Goal: Task Accomplishment & Management: Manage account settings

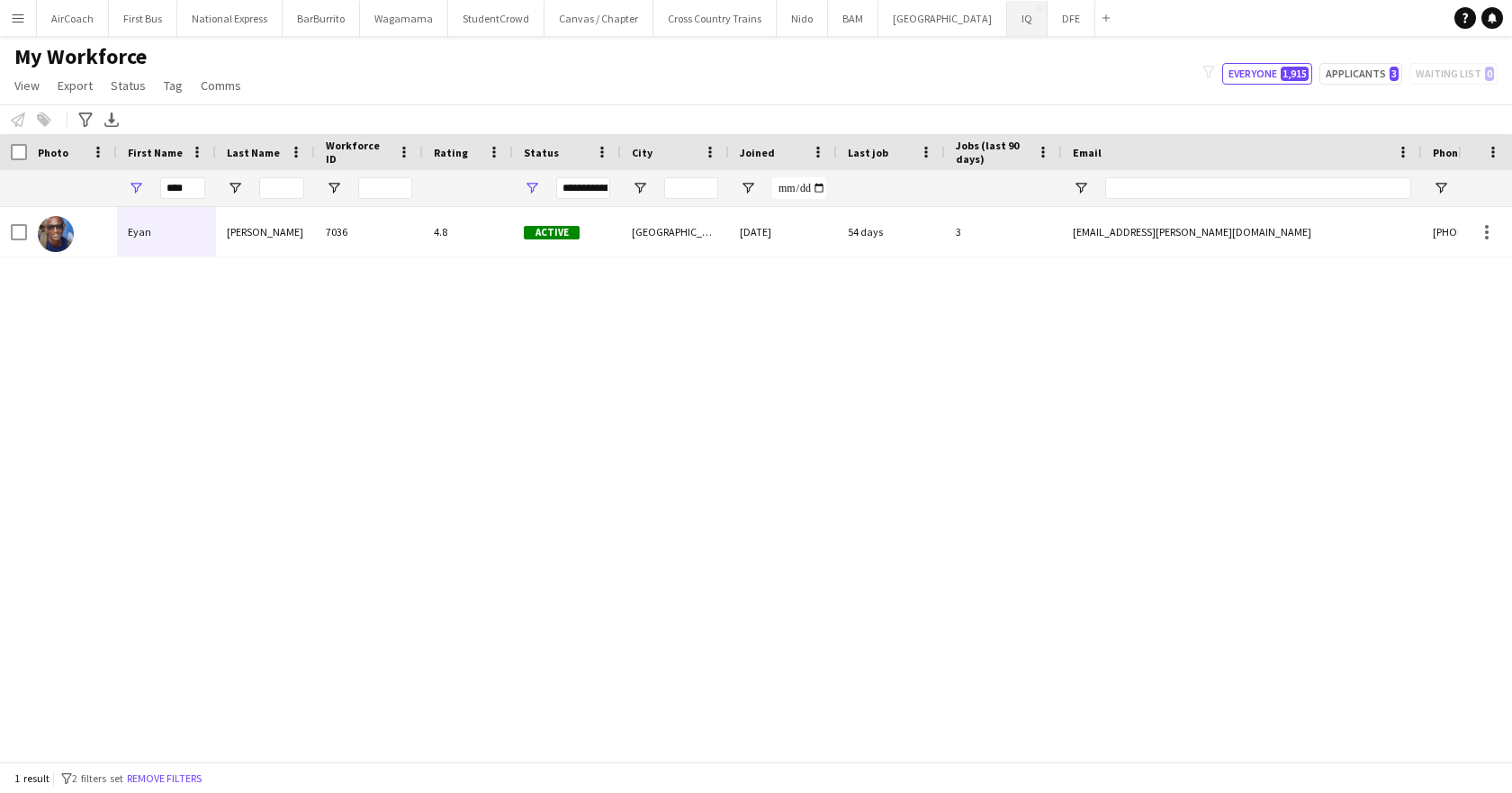
click at [1008, 18] on button "IQ Close" at bounding box center [1027, 19] width 40 height 35
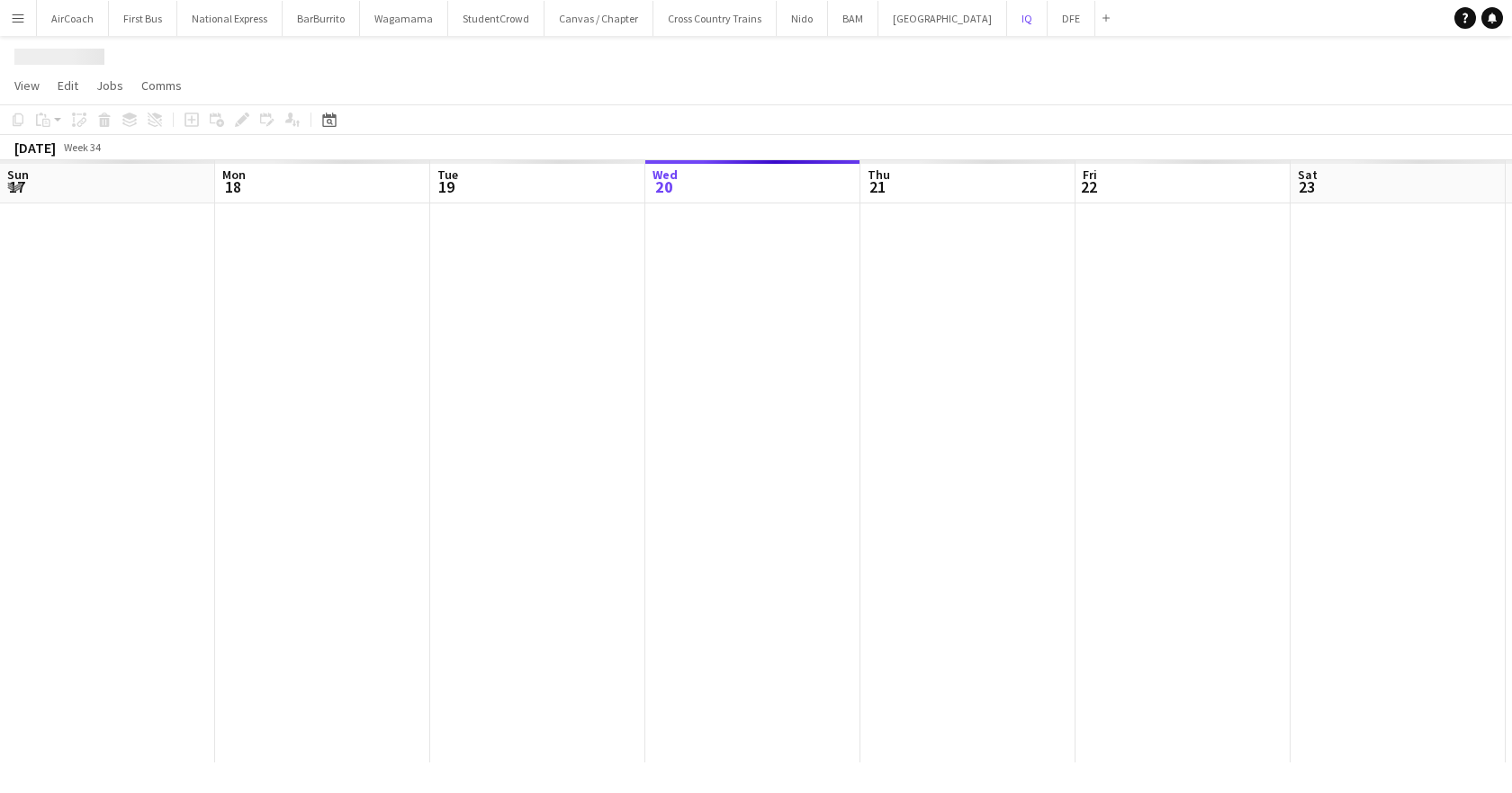
scroll to position [0, 431]
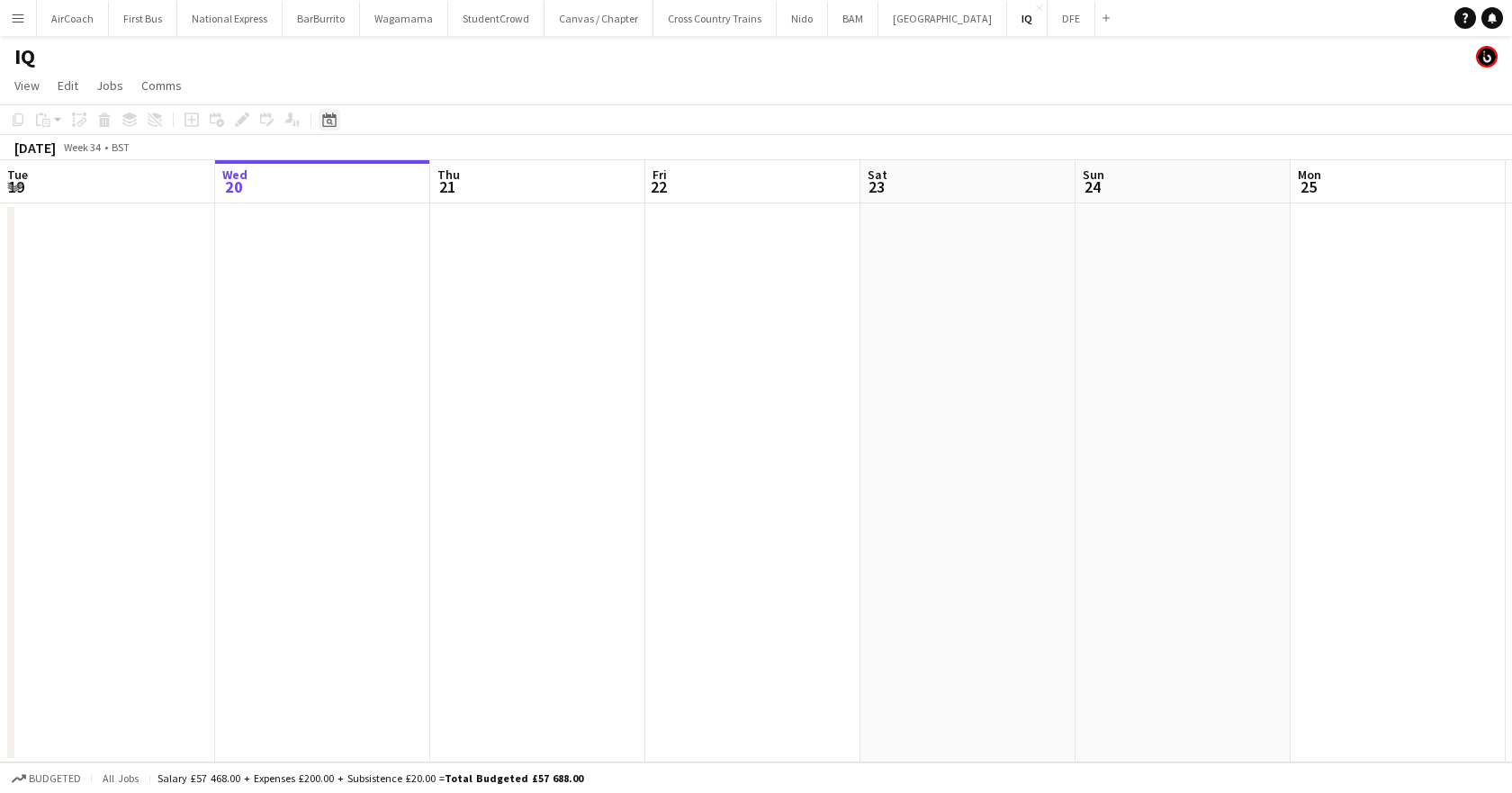
click at [327, 121] on icon "Date picker" at bounding box center [329, 119] width 14 height 14
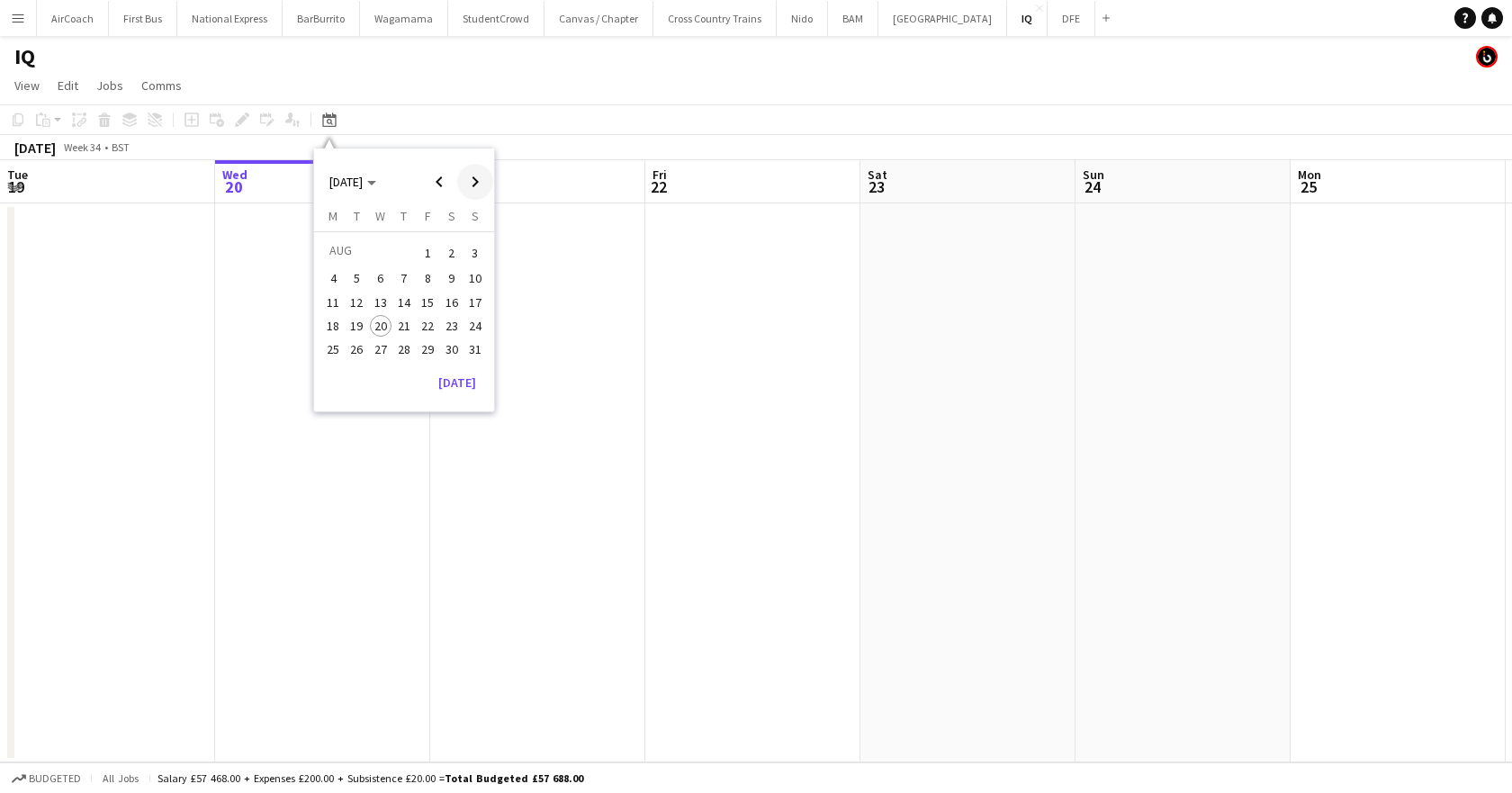
click at [484, 180] on span "Next month" at bounding box center [475, 182] width 36 height 36
click at [447, 275] on span "6" at bounding box center [451, 274] width 21 height 21
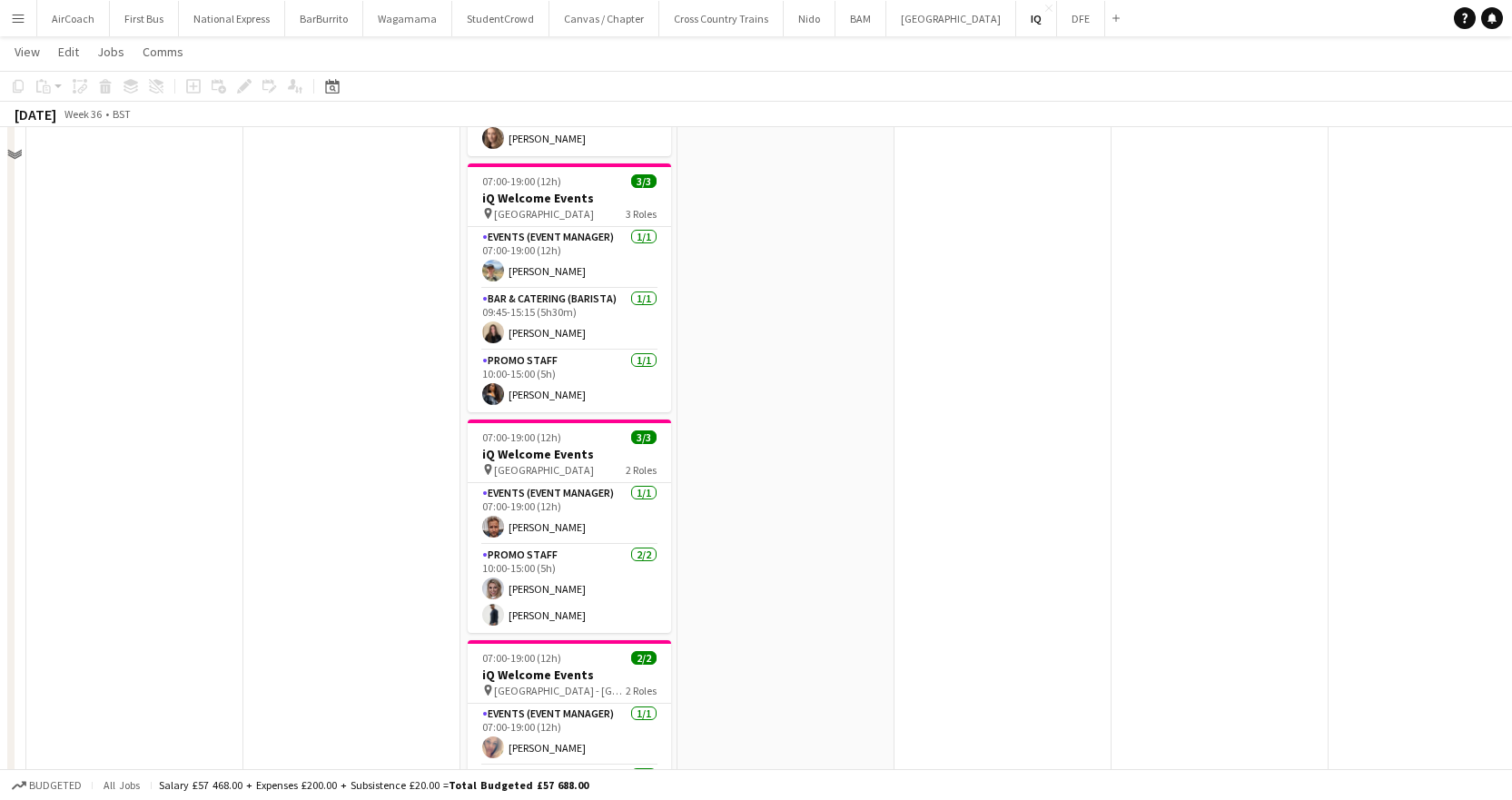
scroll to position [341, 0]
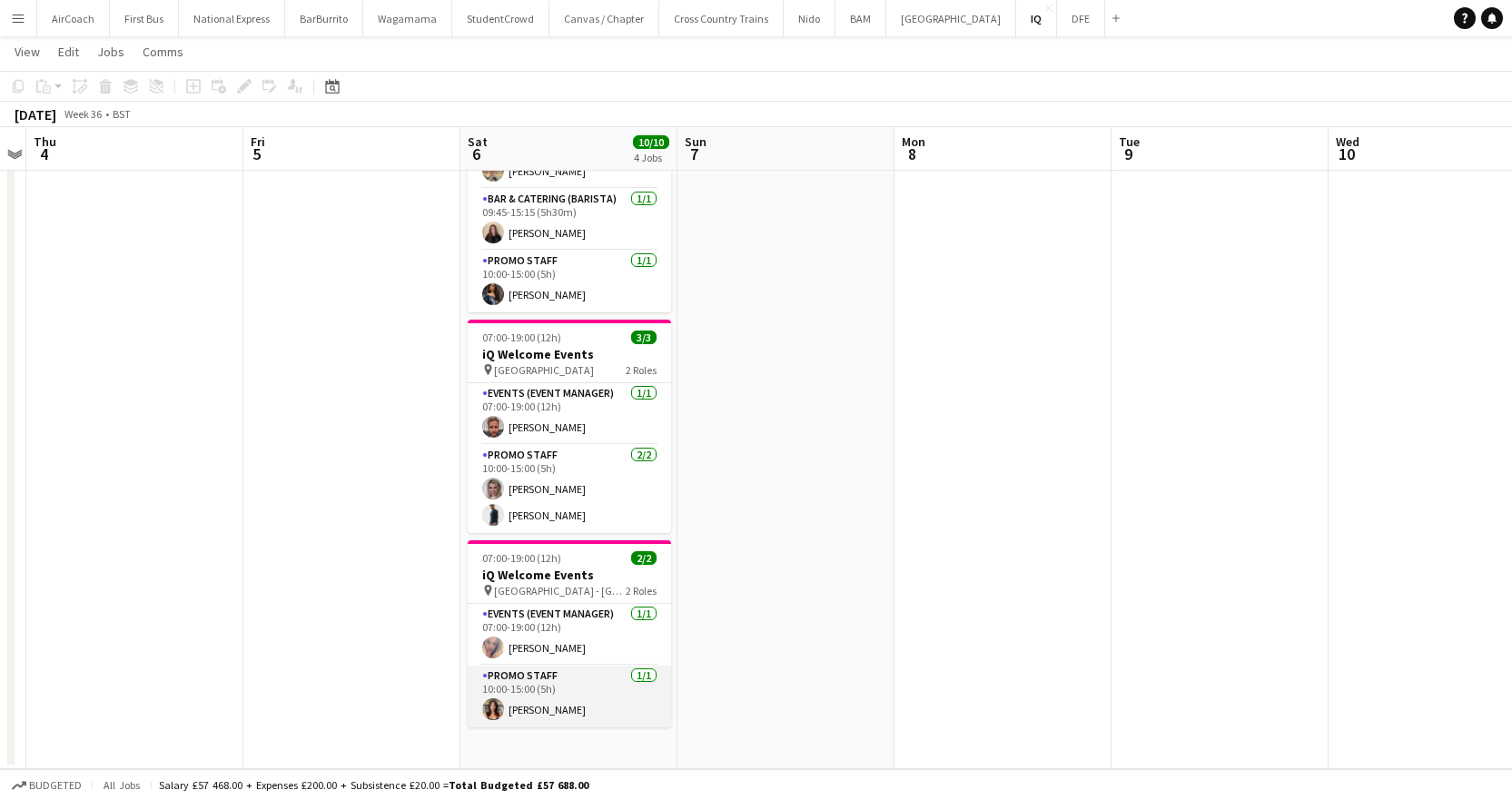
click at [547, 713] on app-card-role "Promo Staff [DATE] 10:00-15:00 (5h) [PERSON_NAME]" at bounding box center [569, 697] width 203 height 62
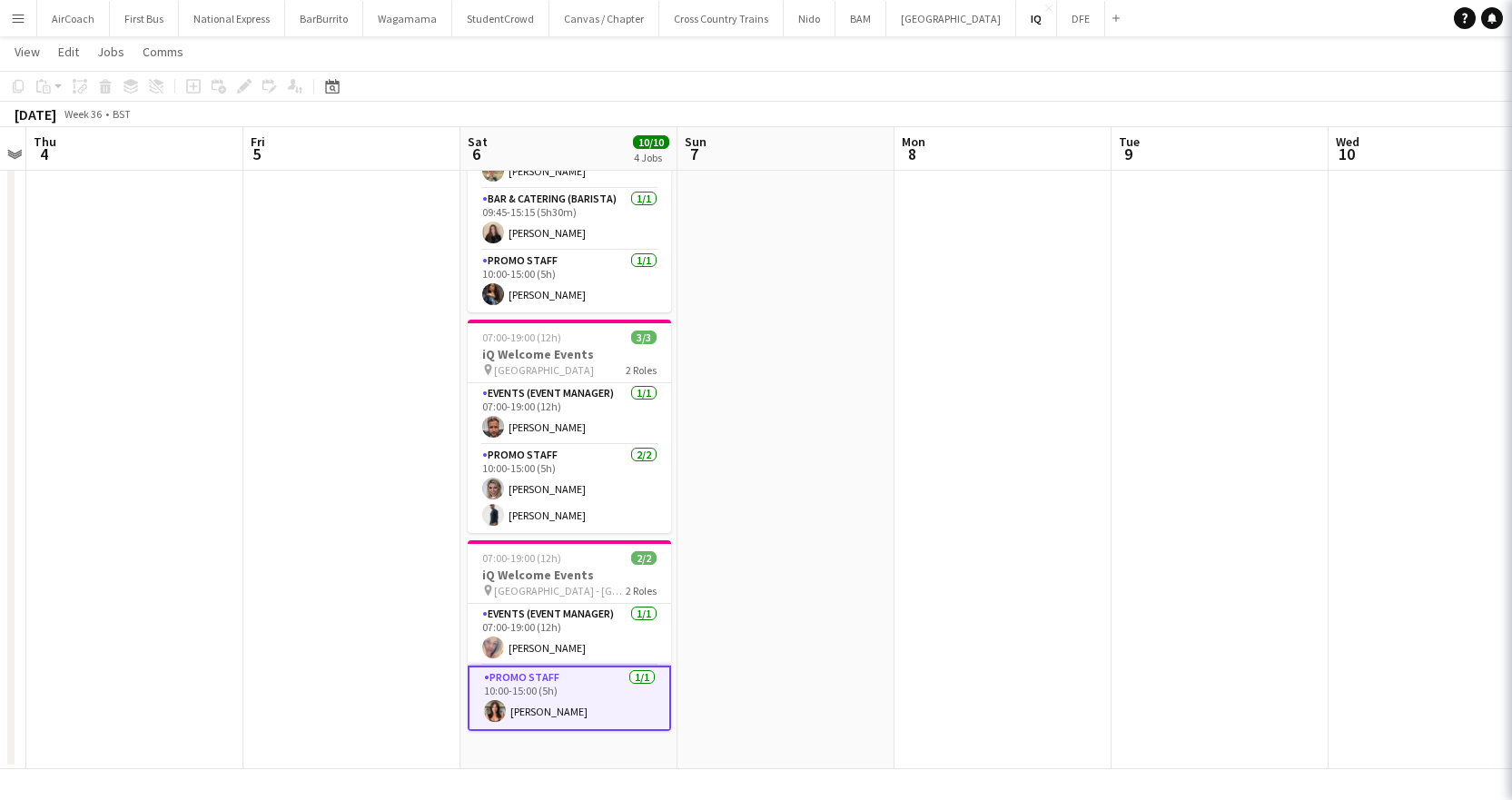
scroll to position [0, 623]
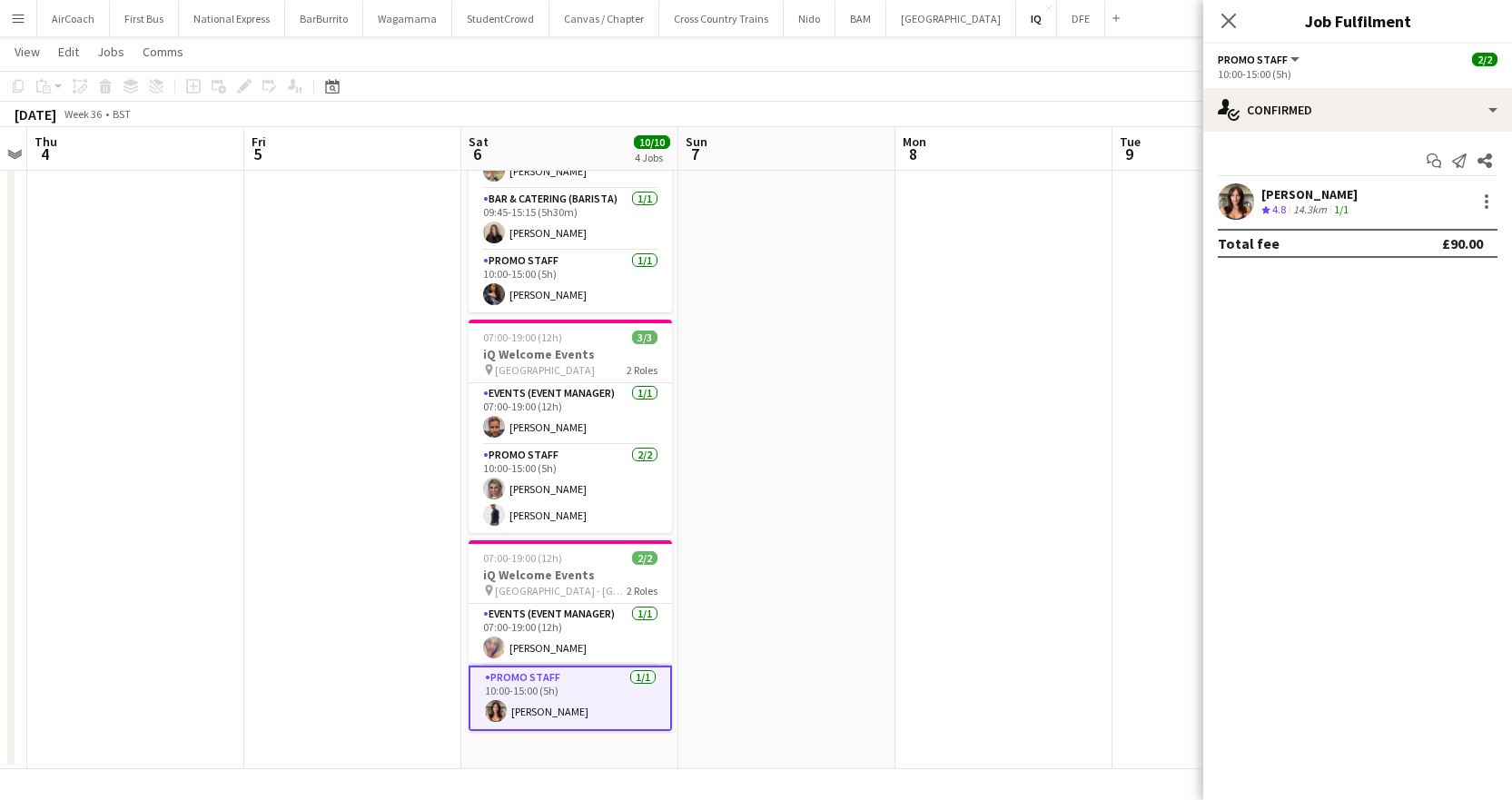
click at [1266, 61] on span "Promo Staff" at bounding box center [1252, 59] width 70 height 13
click at [1315, 375] on mat-expansion-panel "check Confirmed Start chat Send notification Share [PERSON_NAME] Crew rating 4.…" at bounding box center [1358, 465] width 308 height 668
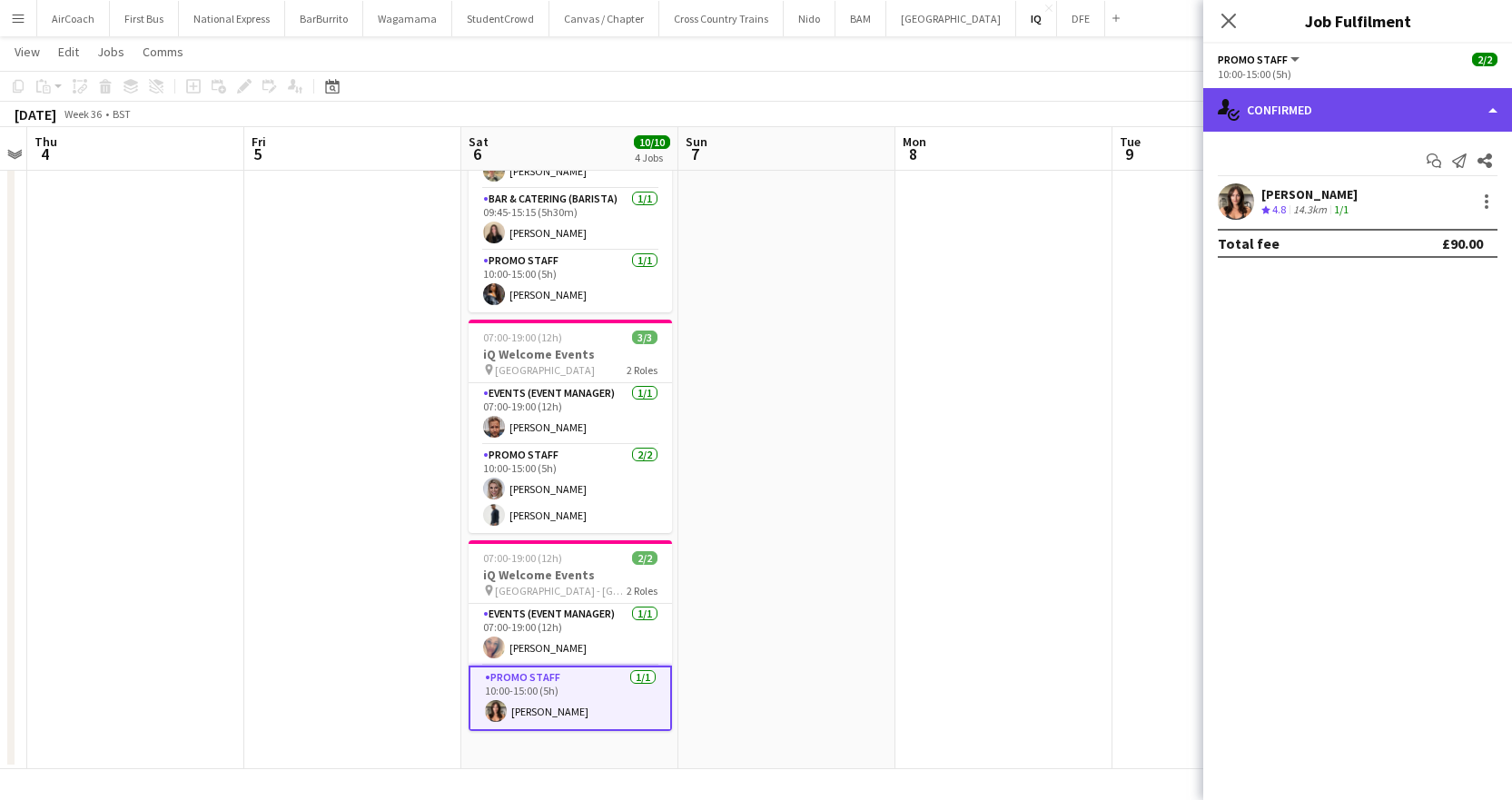
click at [1438, 113] on div "single-neutral-actions-check-2 Confirmed" at bounding box center [1358, 110] width 308 height 43
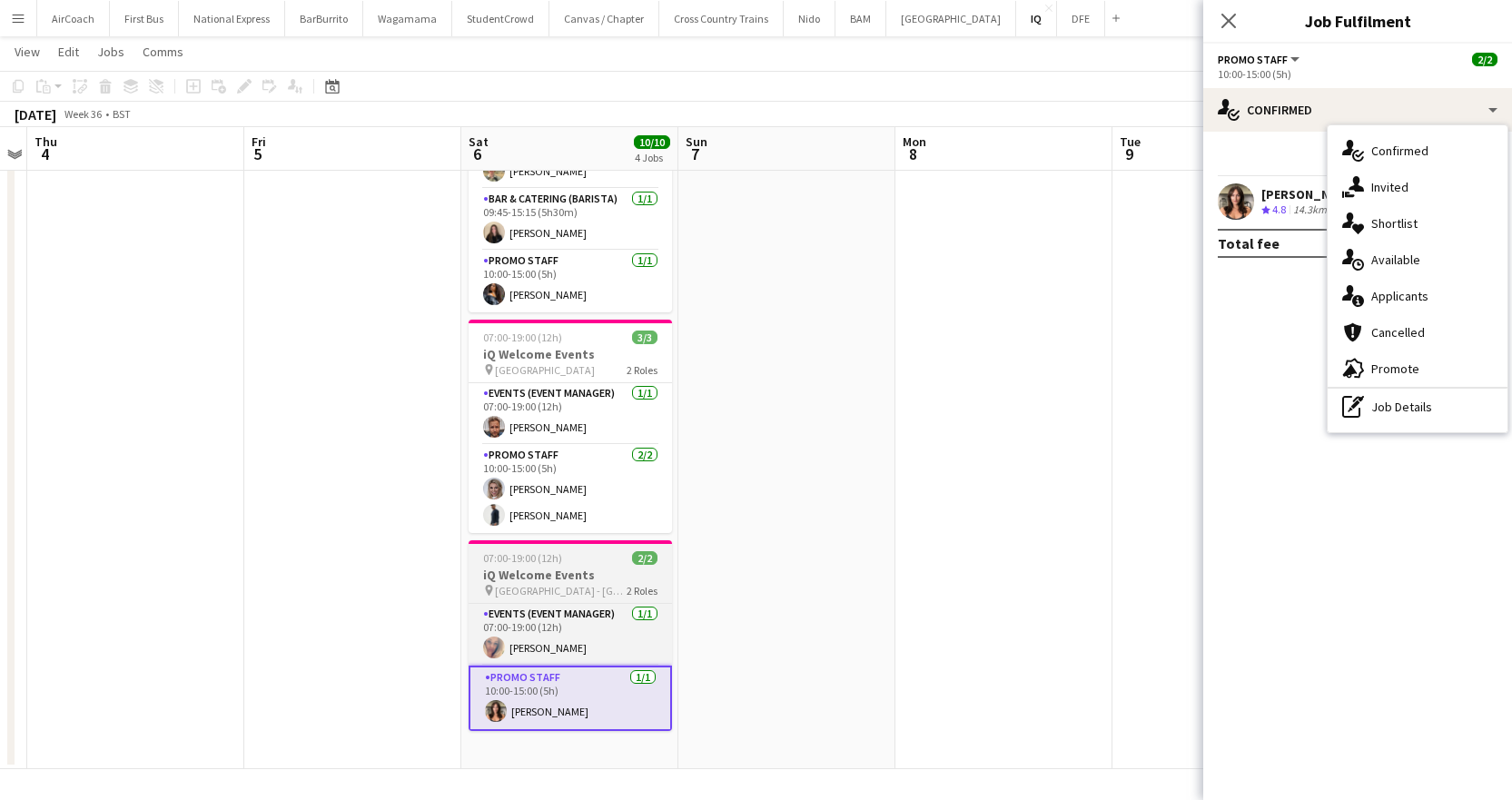
click at [535, 595] on span "[GEOGRAPHIC_DATA] - [GEOGRAPHIC_DATA]" at bounding box center [560, 590] width 132 height 13
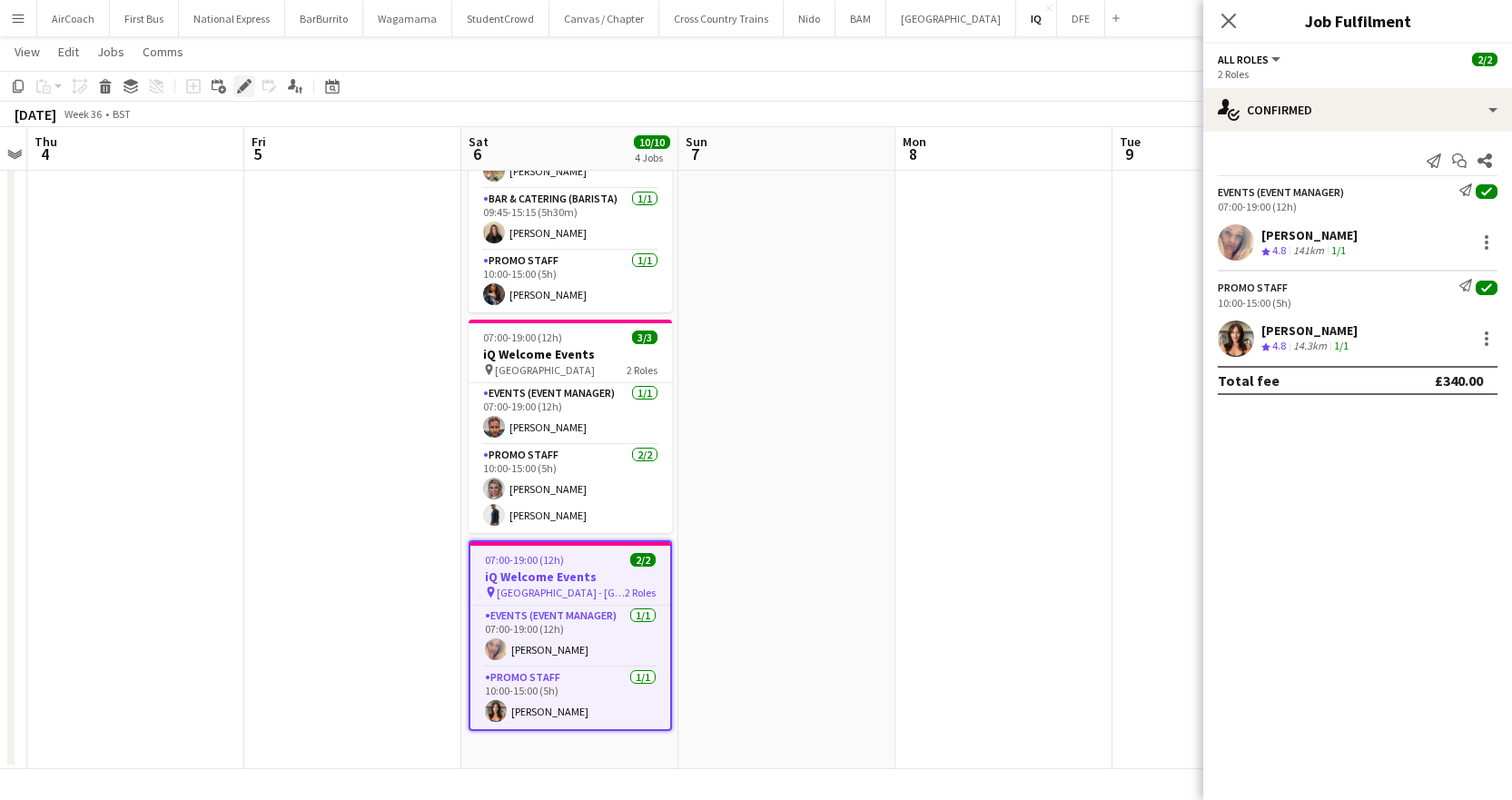
click at [251, 84] on div "Edit" at bounding box center [244, 86] width 22 height 22
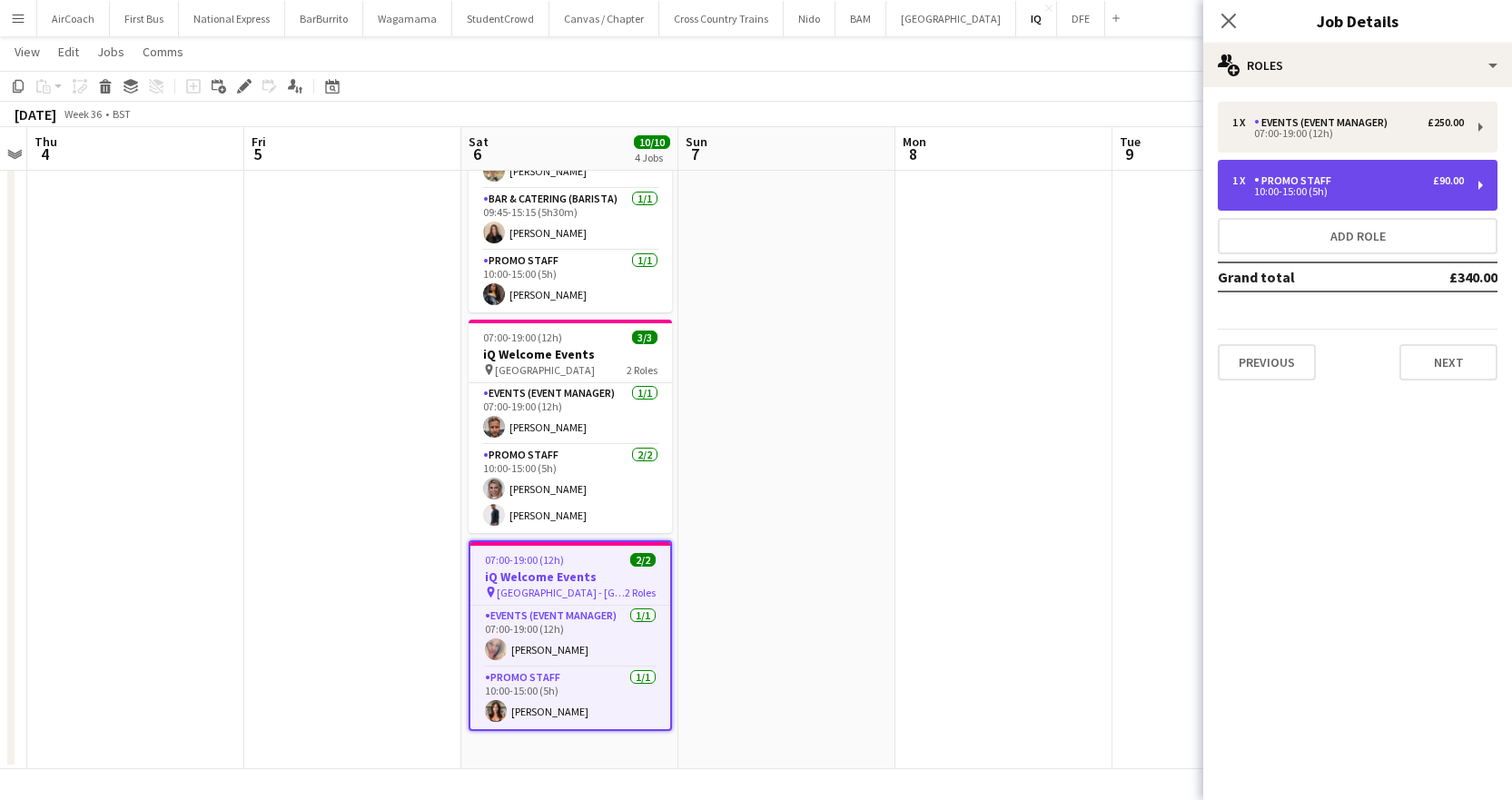
click at [1278, 184] on div "Promo Staff" at bounding box center [1297, 180] width 85 height 13
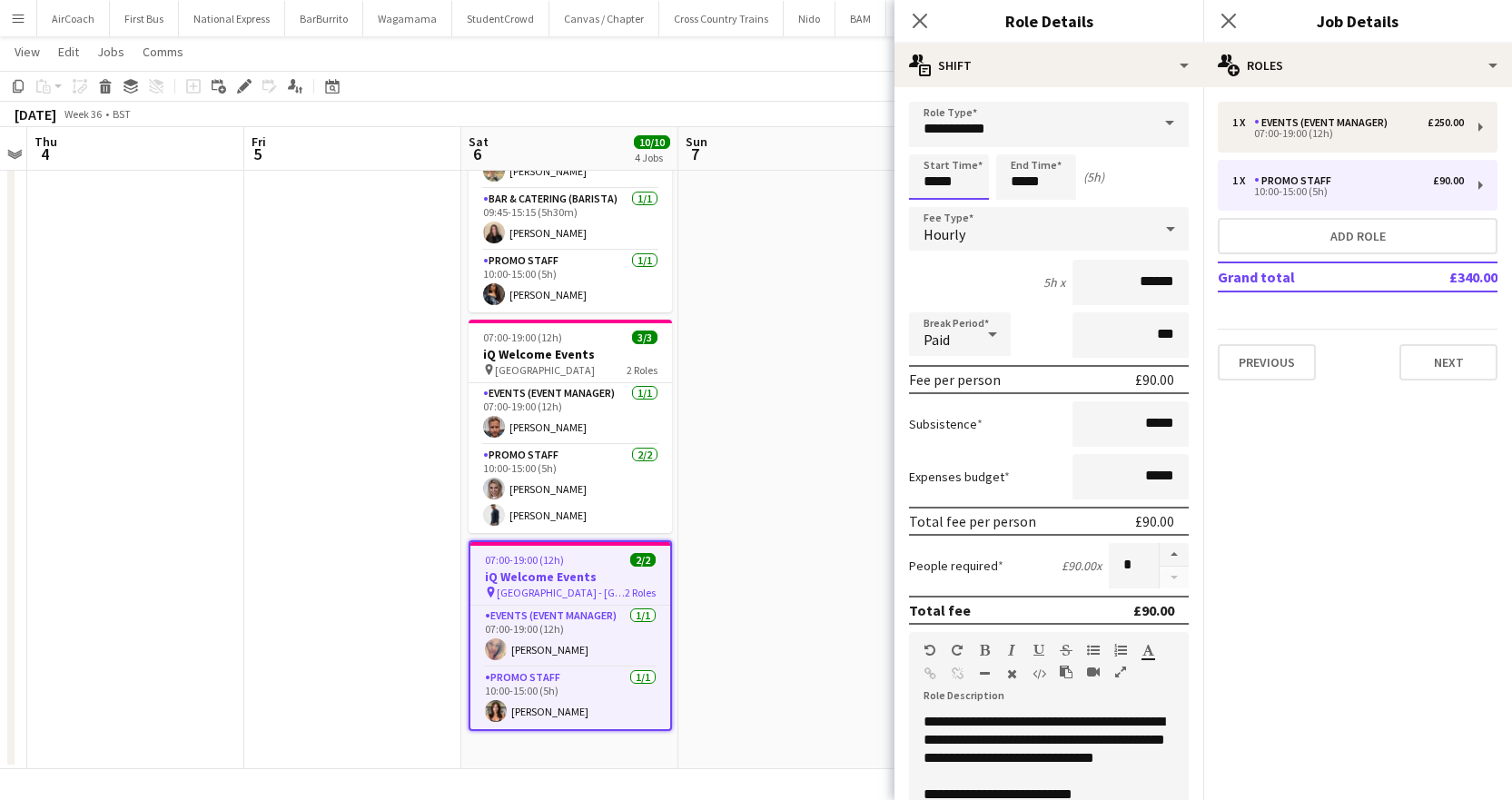
click at [973, 179] on input "*****" at bounding box center [949, 177] width 80 height 45
type input "*****"
click at [933, 142] on div at bounding box center [931, 145] width 37 height 18
click at [1016, 164] on input "*****" at bounding box center [1035, 177] width 80 height 45
type input "*****"
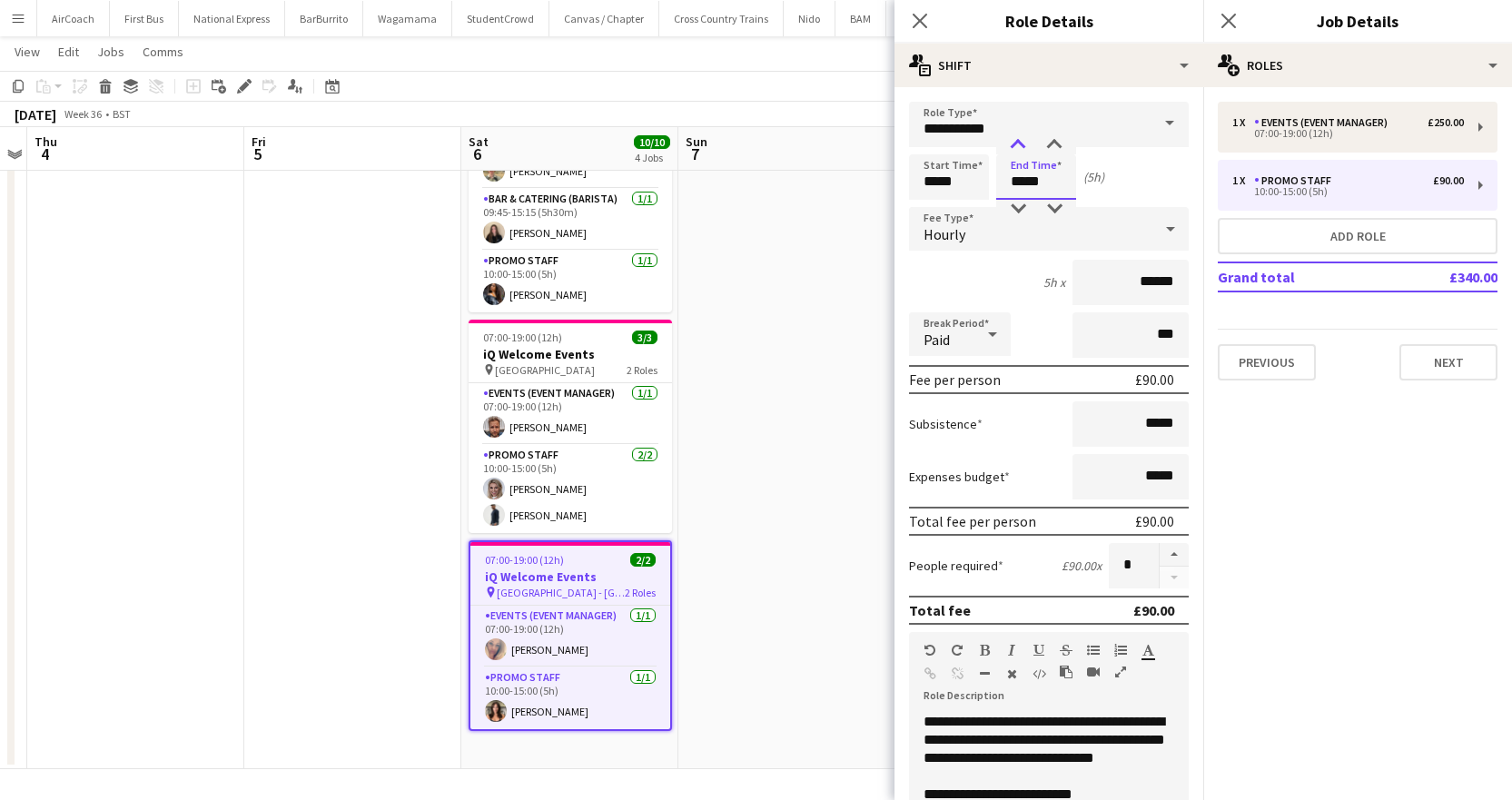
click at [1021, 136] on div at bounding box center [1017, 145] width 37 height 18
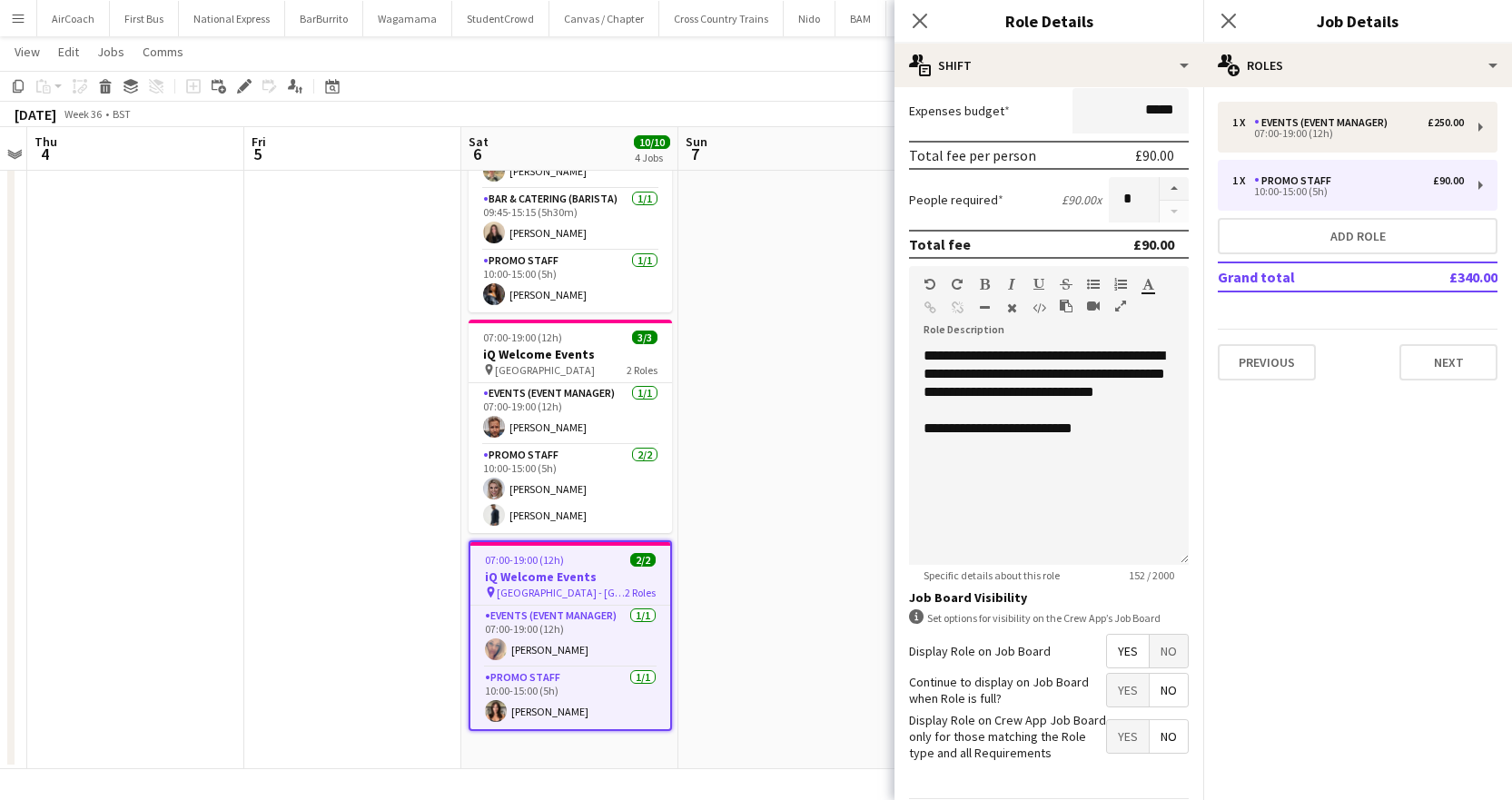
scroll to position [431, 0]
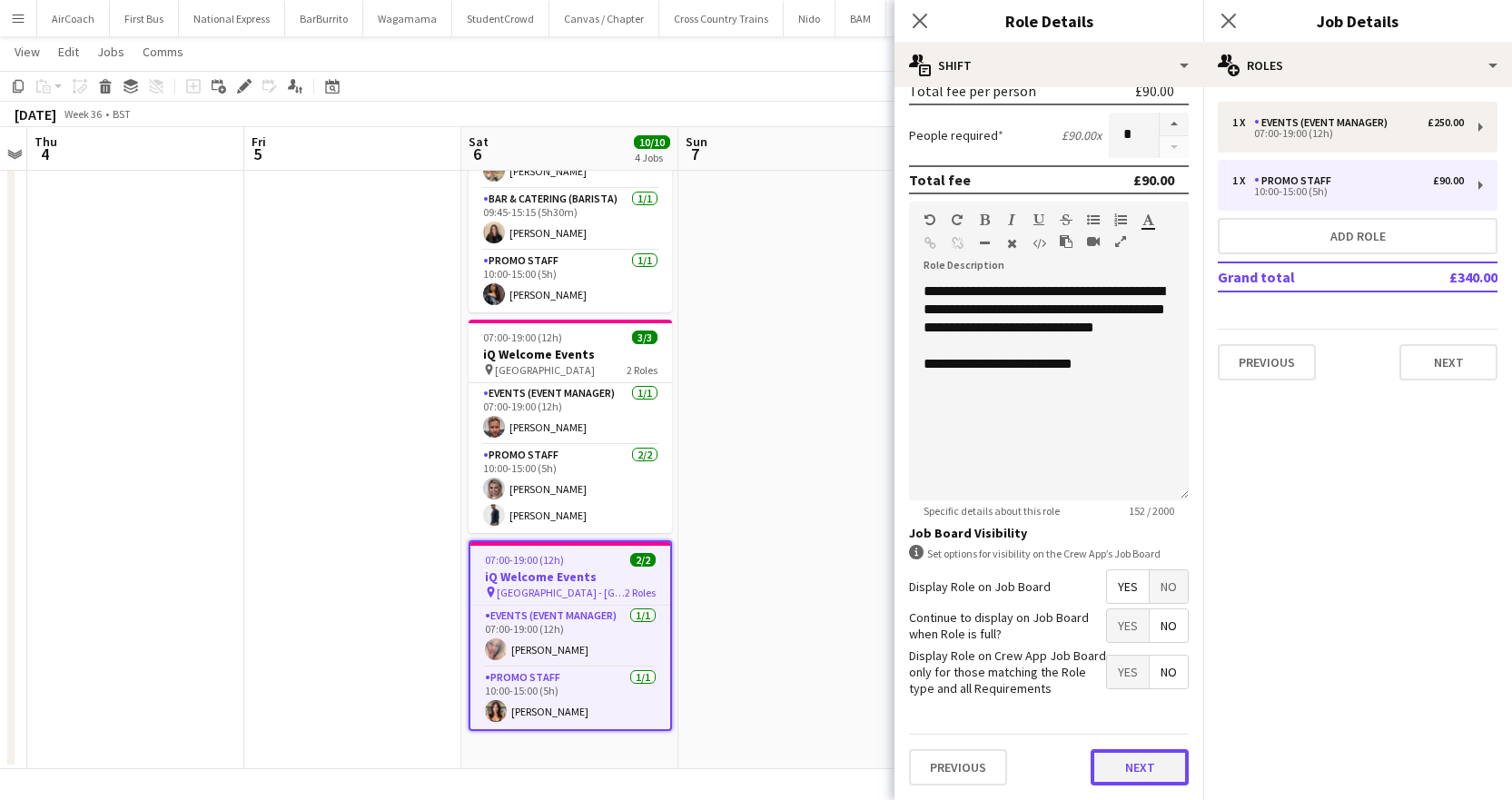
click at [1114, 779] on button "Next" at bounding box center [1140, 767] width 98 height 37
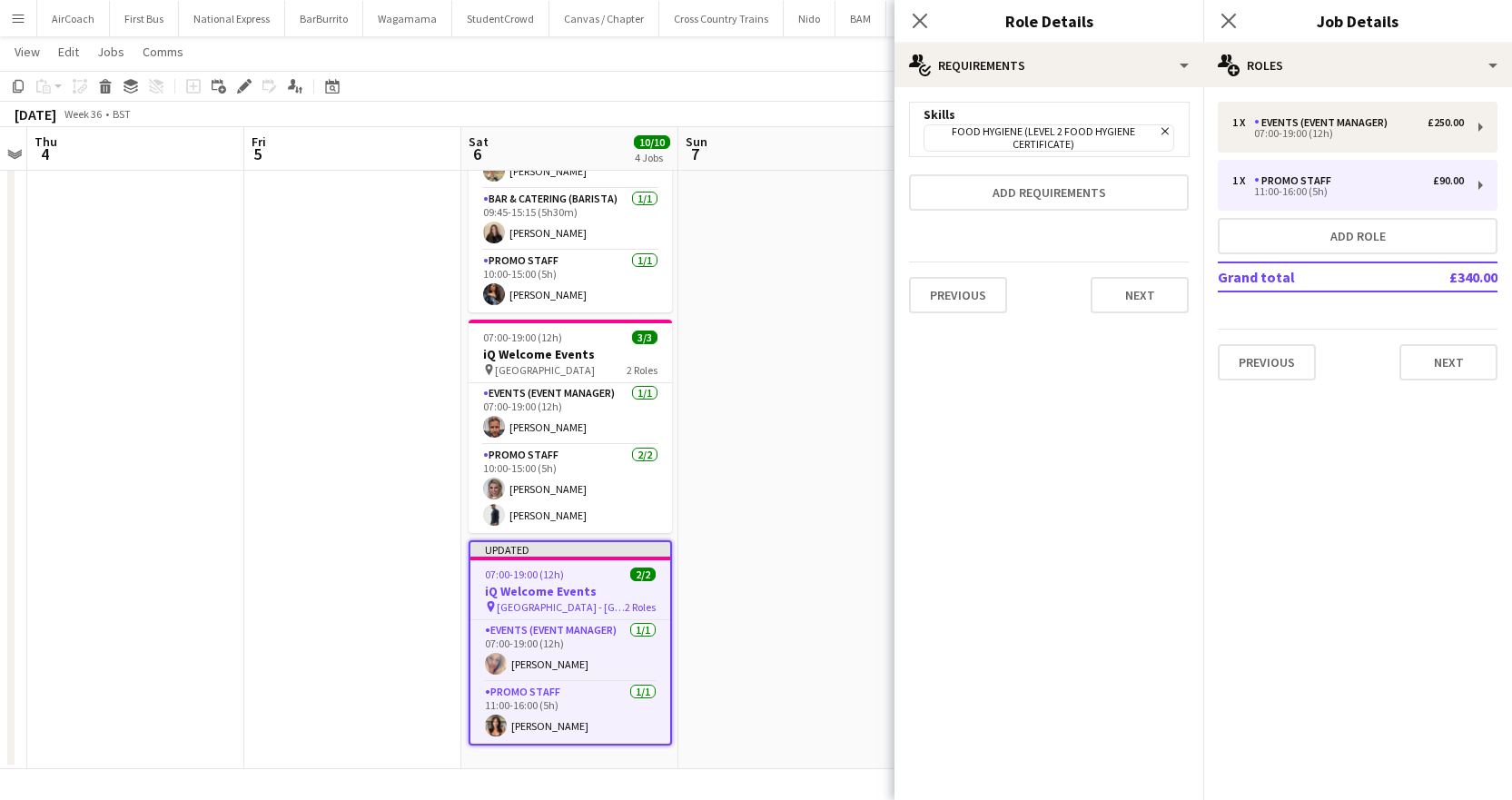
click at [1434, 381] on div "1 x Events (Event Manager) £250.00 07:00-19:00 (12h) 1 x Promo Staff £90.00 11:…" at bounding box center [1358, 241] width 308 height 307
click at [1223, 23] on icon "Close pop-in" at bounding box center [1228, 21] width 17 height 17
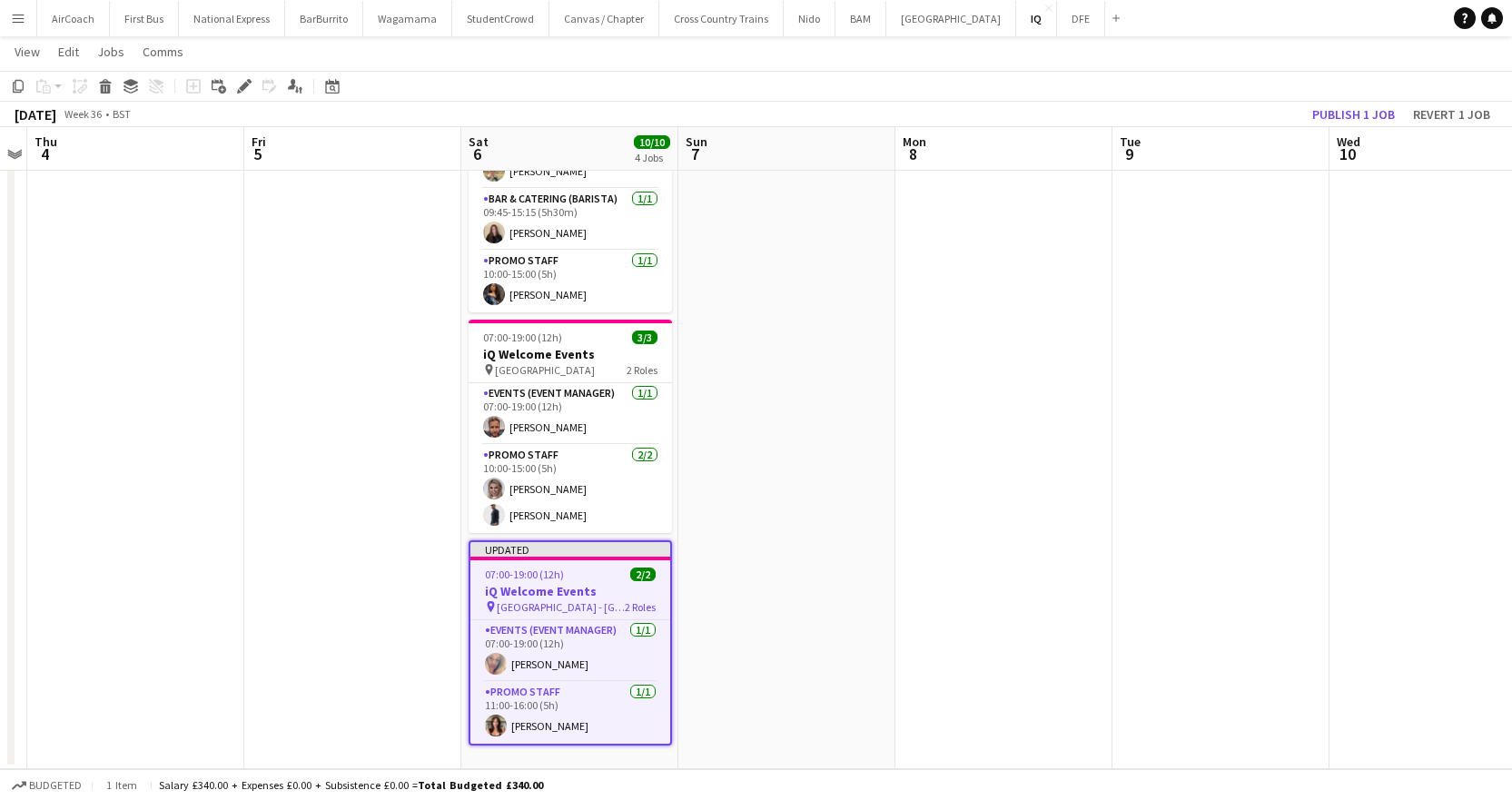
click at [552, 570] on span "07:00-19:00 (12h)" at bounding box center [525, 574] width 79 height 13
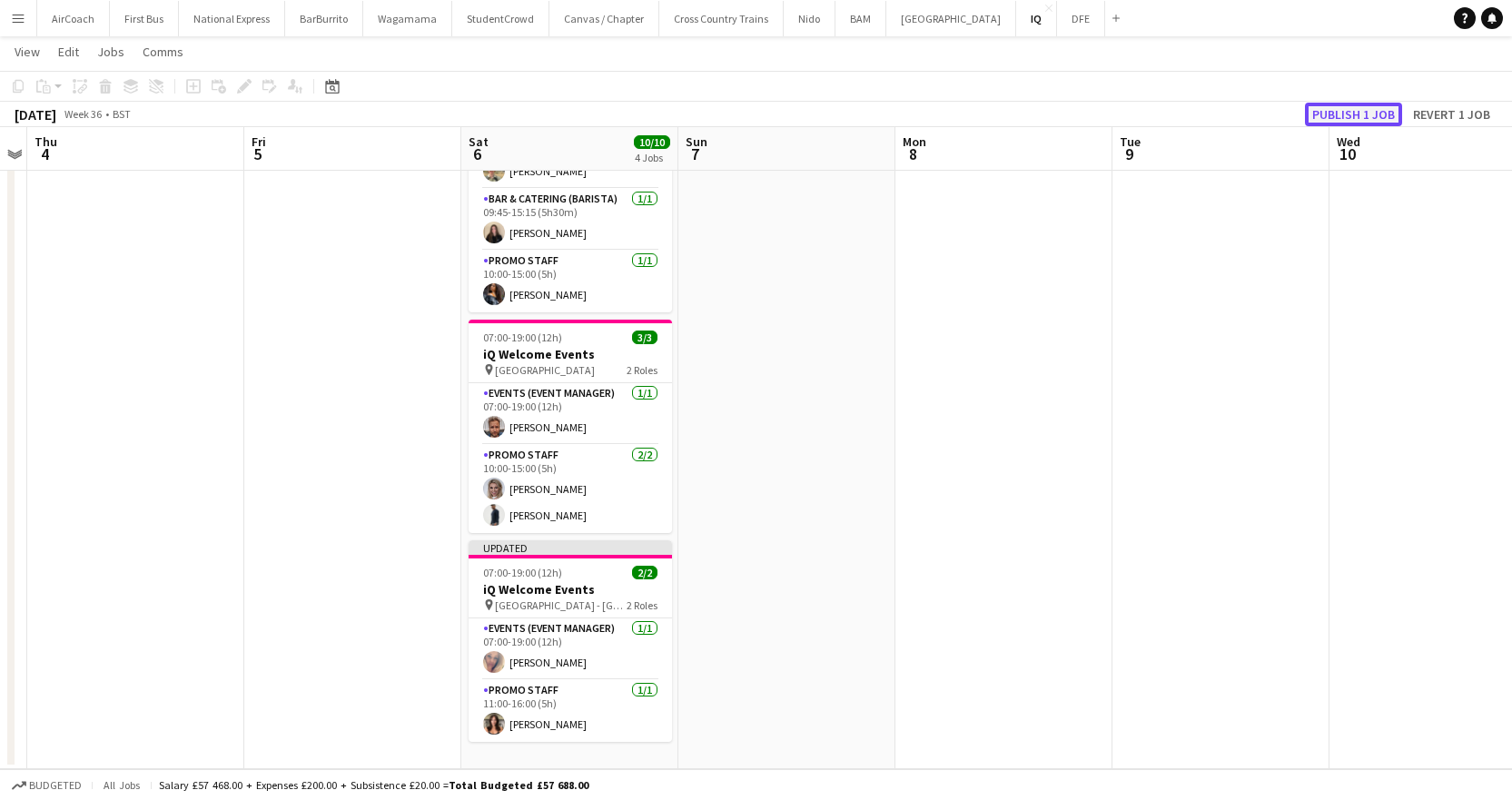
click at [1336, 120] on button "Publish 1 job" at bounding box center [1353, 114] width 97 height 24
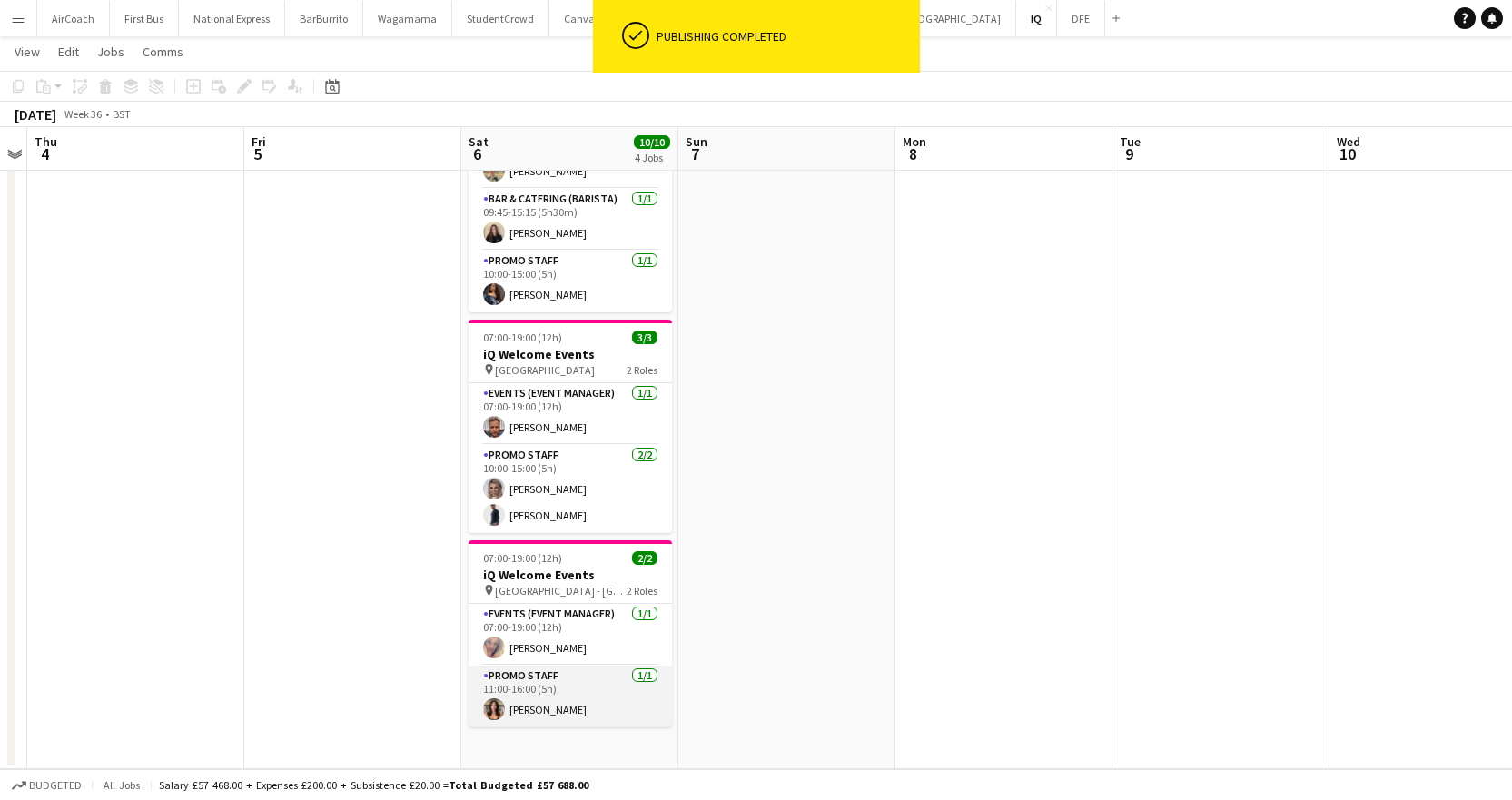
click at [612, 704] on app-card-role "Promo Staff [DATE] 11:00-16:00 (5h) [PERSON_NAME]" at bounding box center [570, 697] width 203 height 62
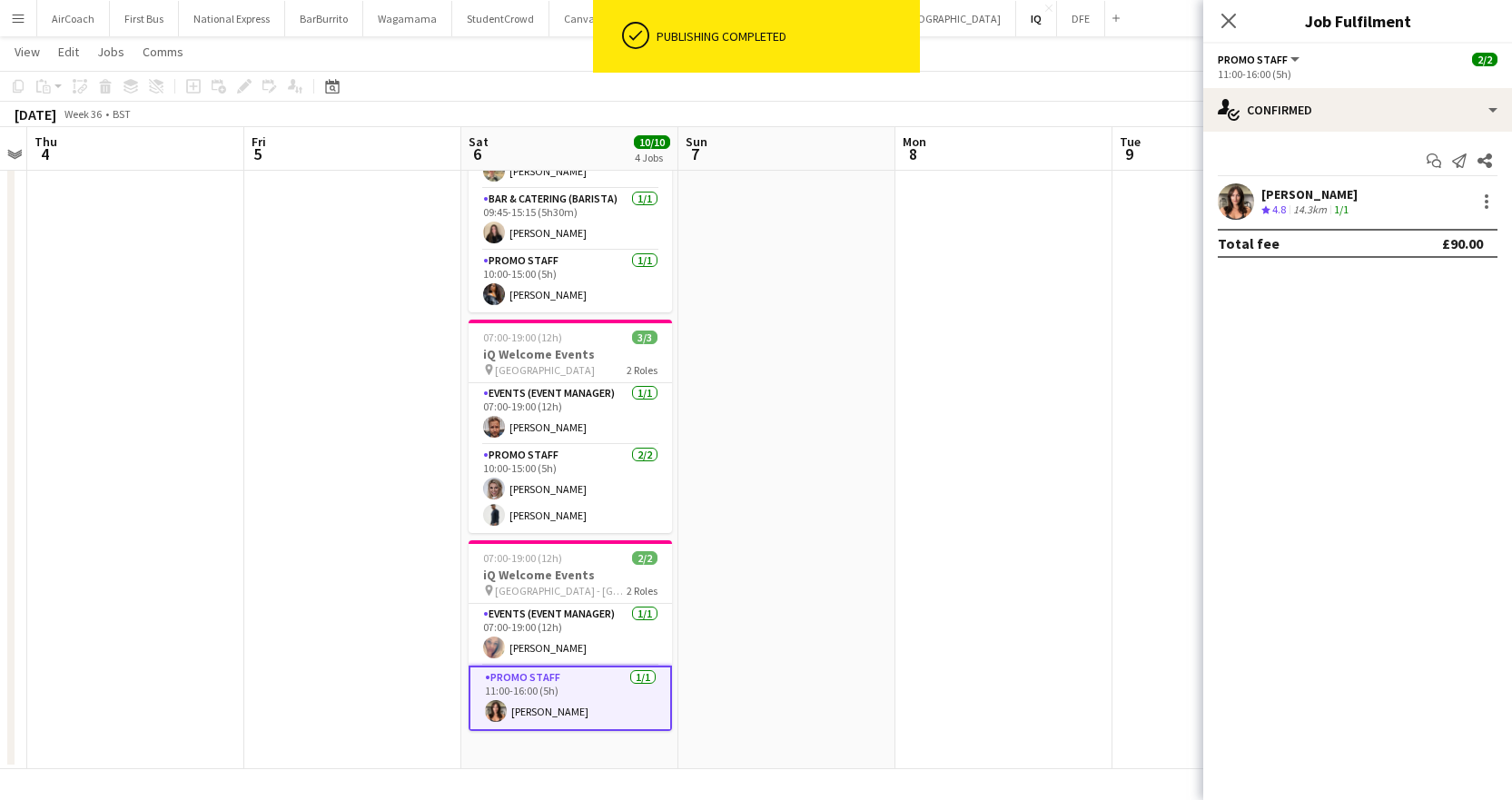
click at [1292, 196] on div "[PERSON_NAME]" at bounding box center [1309, 194] width 96 height 16
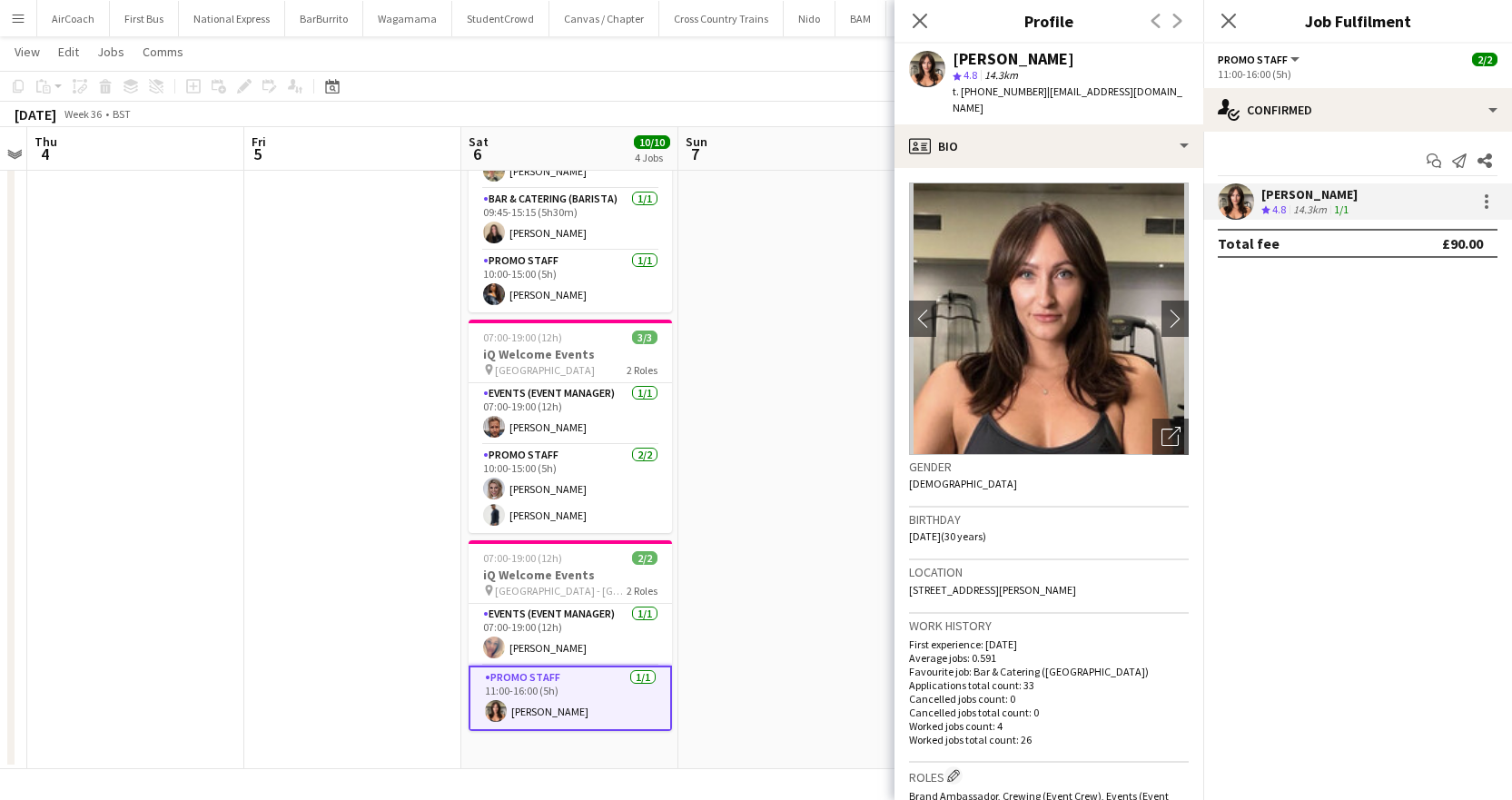
drag, startPoint x: 1041, startPoint y: 89, endPoint x: 1157, endPoint y: 97, distance: 116.3
click at [1157, 97] on app-profile-header "[PERSON_NAME] star 4.8 14.3km t. [PHONE_NUMBER] | [EMAIL_ADDRESS][DOMAIN_NAME]" at bounding box center [1048, 84] width 308 height 81
copy span "[EMAIL_ADDRESS][DOMAIN_NAME]"
click at [999, 90] on span "t. [PHONE_NUMBER]" at bounding box center [1000, 91] width 94 height 13
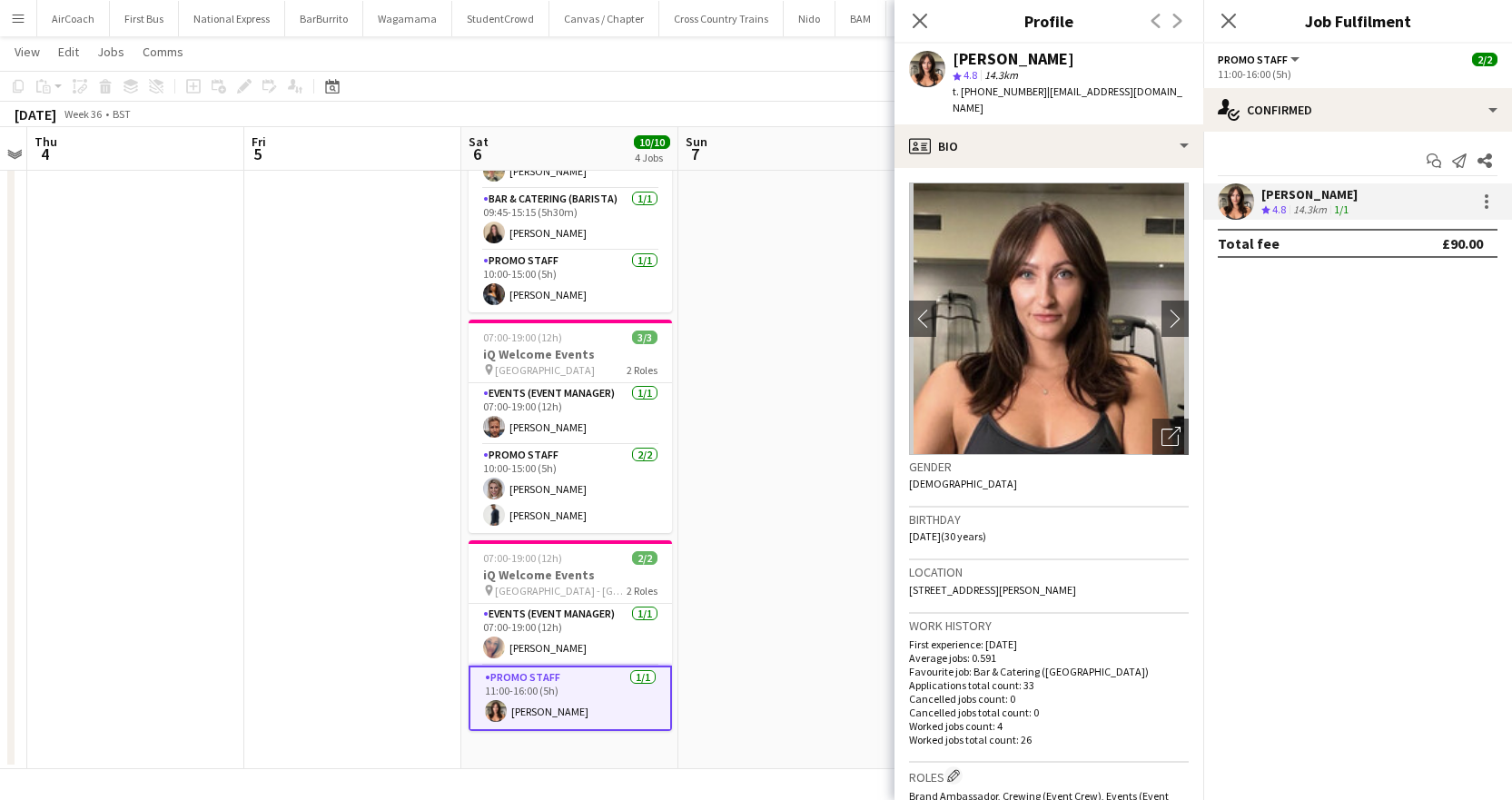
copy span "447889447815"
click at [1102, 87] on span "| [EMAIL_ADDRESS][DOMAIN_NAME]" at bounding box center [1067, 100] width 229 height 30
drag, startPoint x: 1039, startPoint y: 94, endPoint x: 1161, endPoint y: 94, distance: 122.0
click at [1161, 94] on app-profile-header "[PERSON_NAME] star 4.8 14.3km t. [PHONE_NUMBER] | [EMAIL_ADDRESS][DOMAIN_NAME]" at bounding box center [1048, 84] width 308 height 81
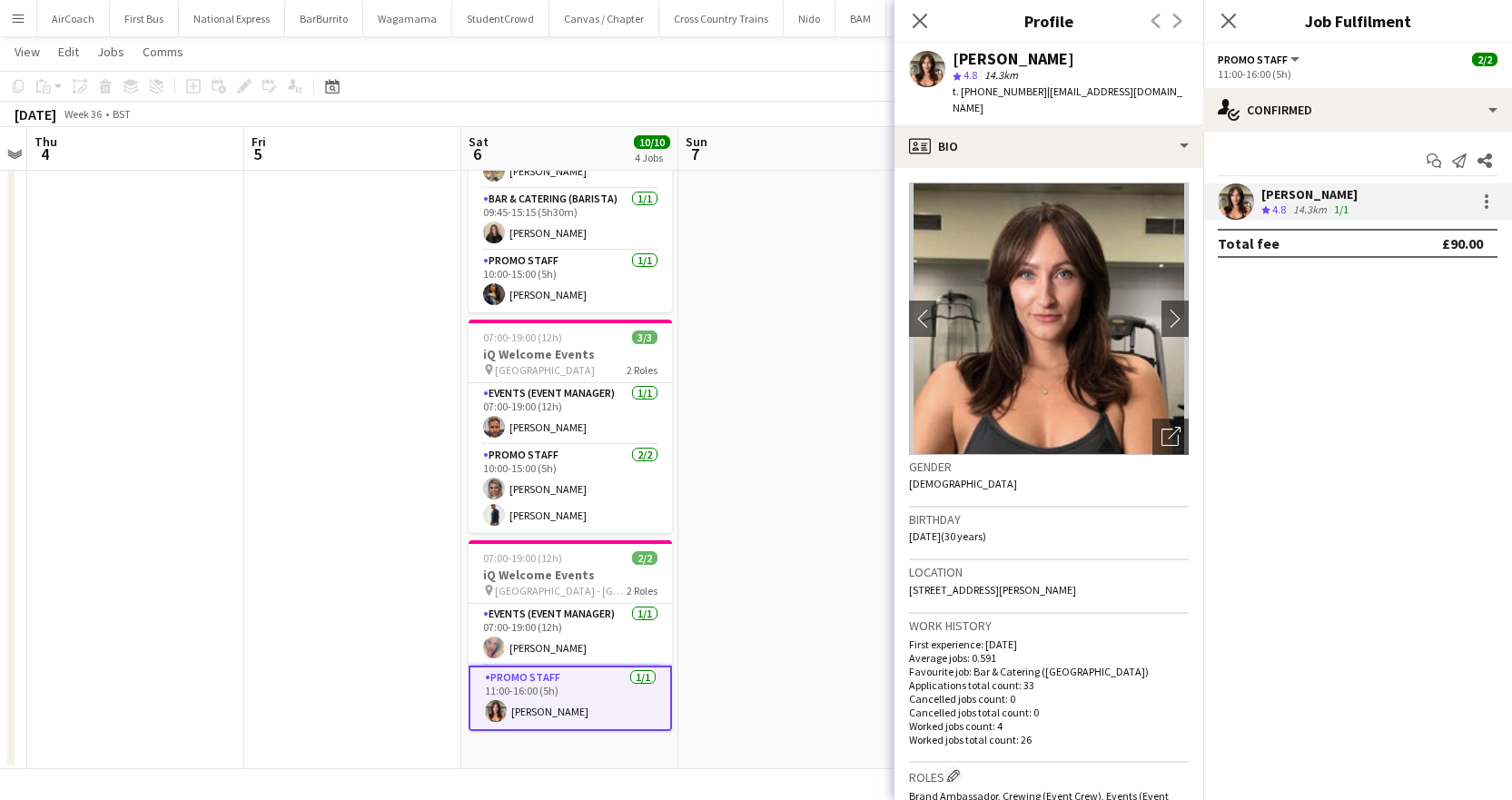
copy span "[EMAIL_ADDRESS][DOMAIN_NAME]"
click at [918, 28] on icon "Close pop-in" at bounding box center [920, 21] width 17 height 17
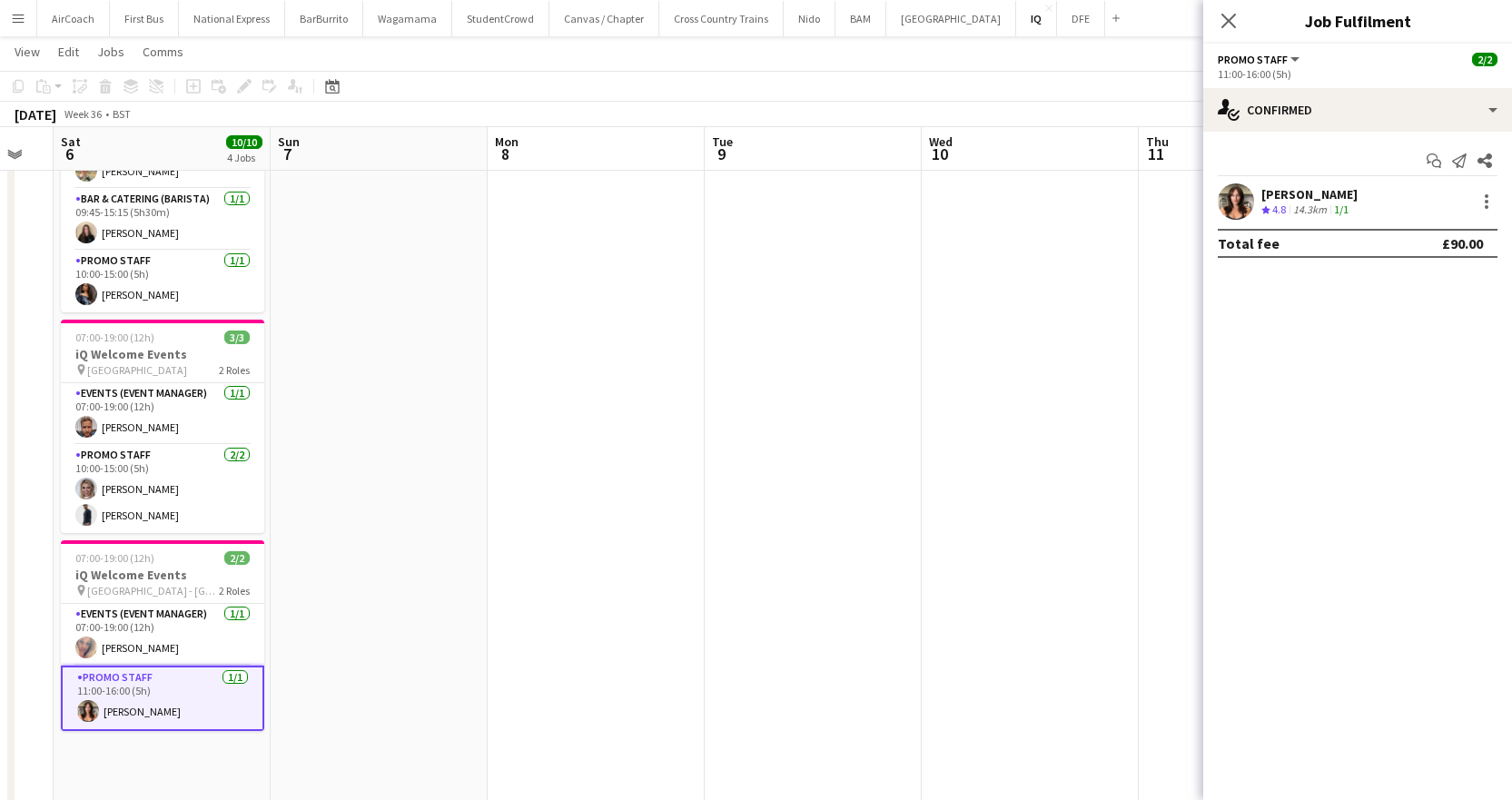
drag, startPoint x: 1016, startPoint y: 150, endPoint x: 360, endPoint y: 196, distance: 657.6
click at [360, 196] on app-calendar-viewport "Wed 3 Thu 4 Fri 5 Sat 6 10/10 4 Jobs Sun 7 Mon 8 Tue 9 Wed 10 Thu 11 Fri 12 Sat…" at bounding box center [756, 334] width 1512 height 1209
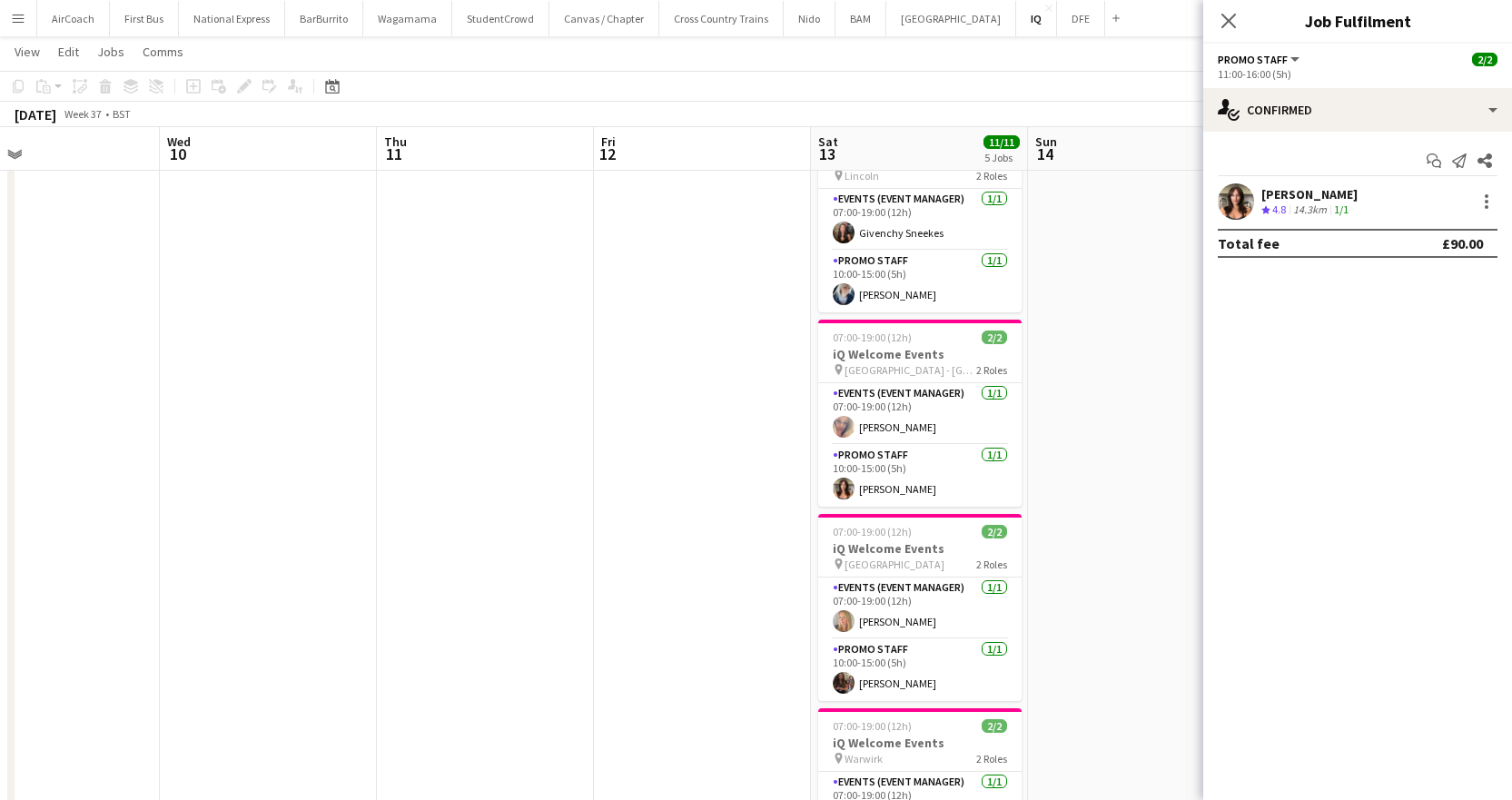
scroll to position [0, 572]
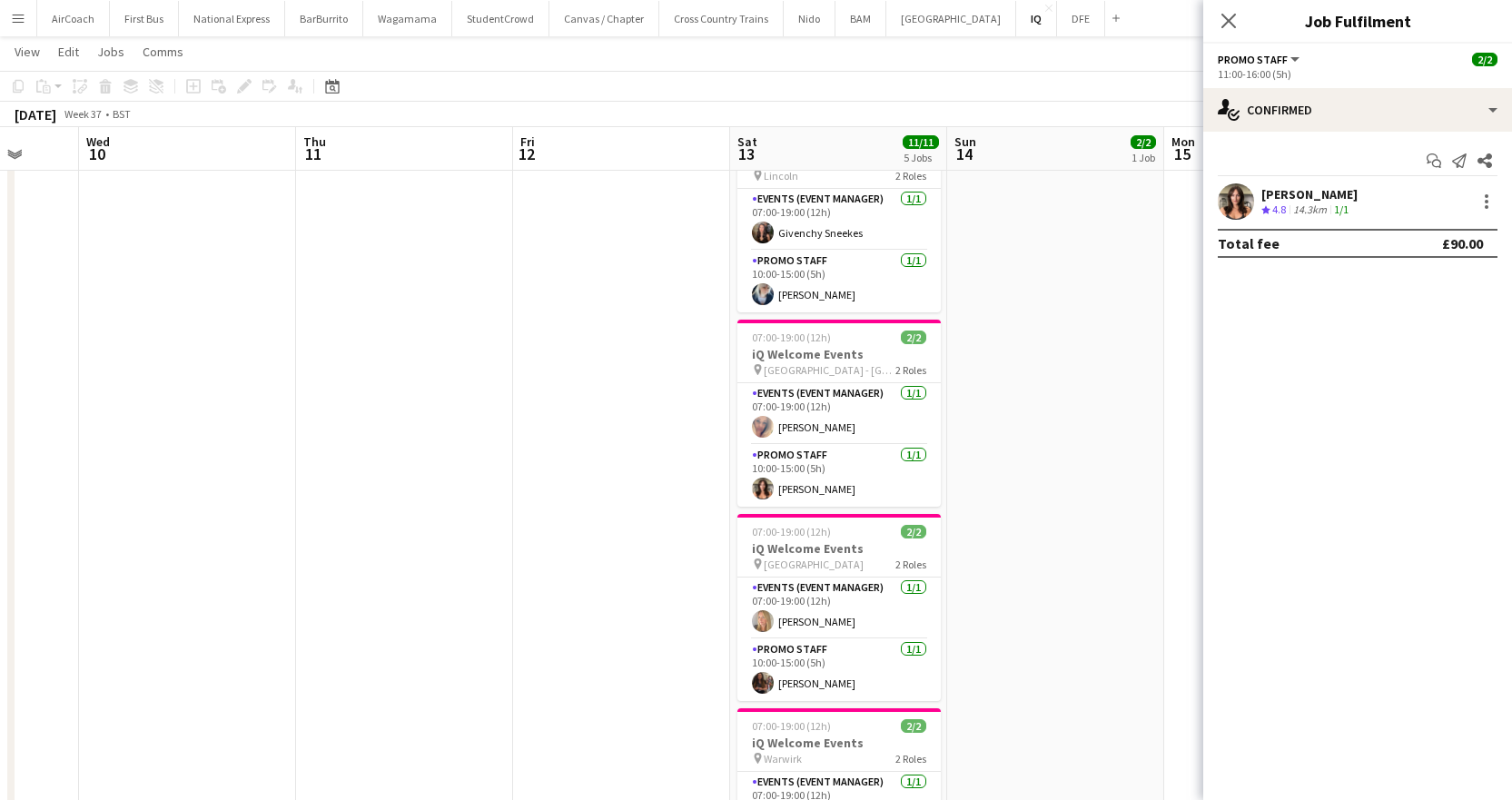
drag, startPoint x: 917, startPoint y: 142, endPoint x: 322, endPoint y: 149, distance: 595.0
click at [322, 149] on app-calendar-viewport "Sun 7 Mon 8 Tue 9 Wed 10 Thu 11 Fri 12 Sat 13 11/11 5 Jobs Sun 14 2/2 1 Job Mon…" at bounding box center [756, 334] width 1512 height 1209
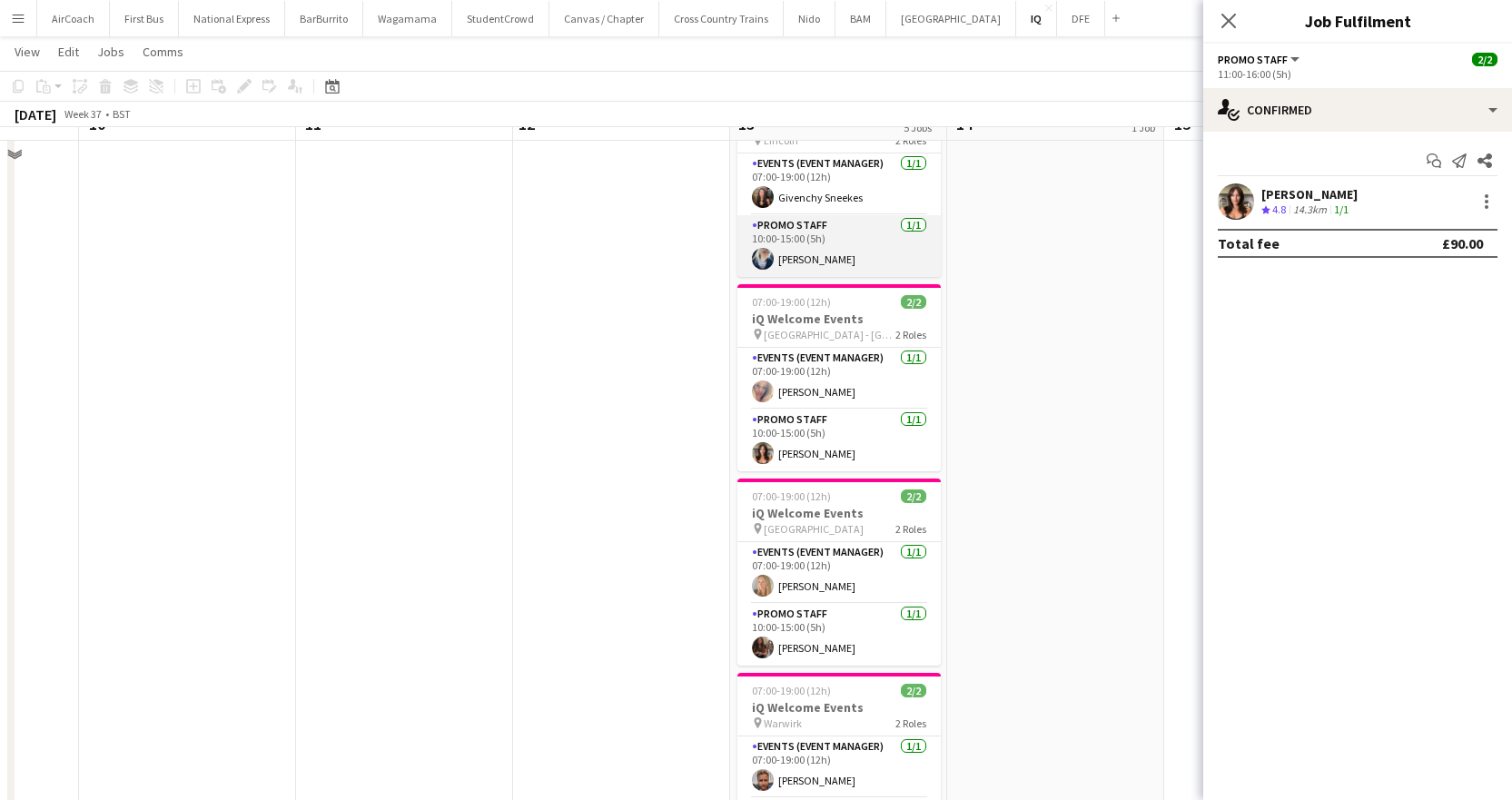
scroll to position [432, 0]
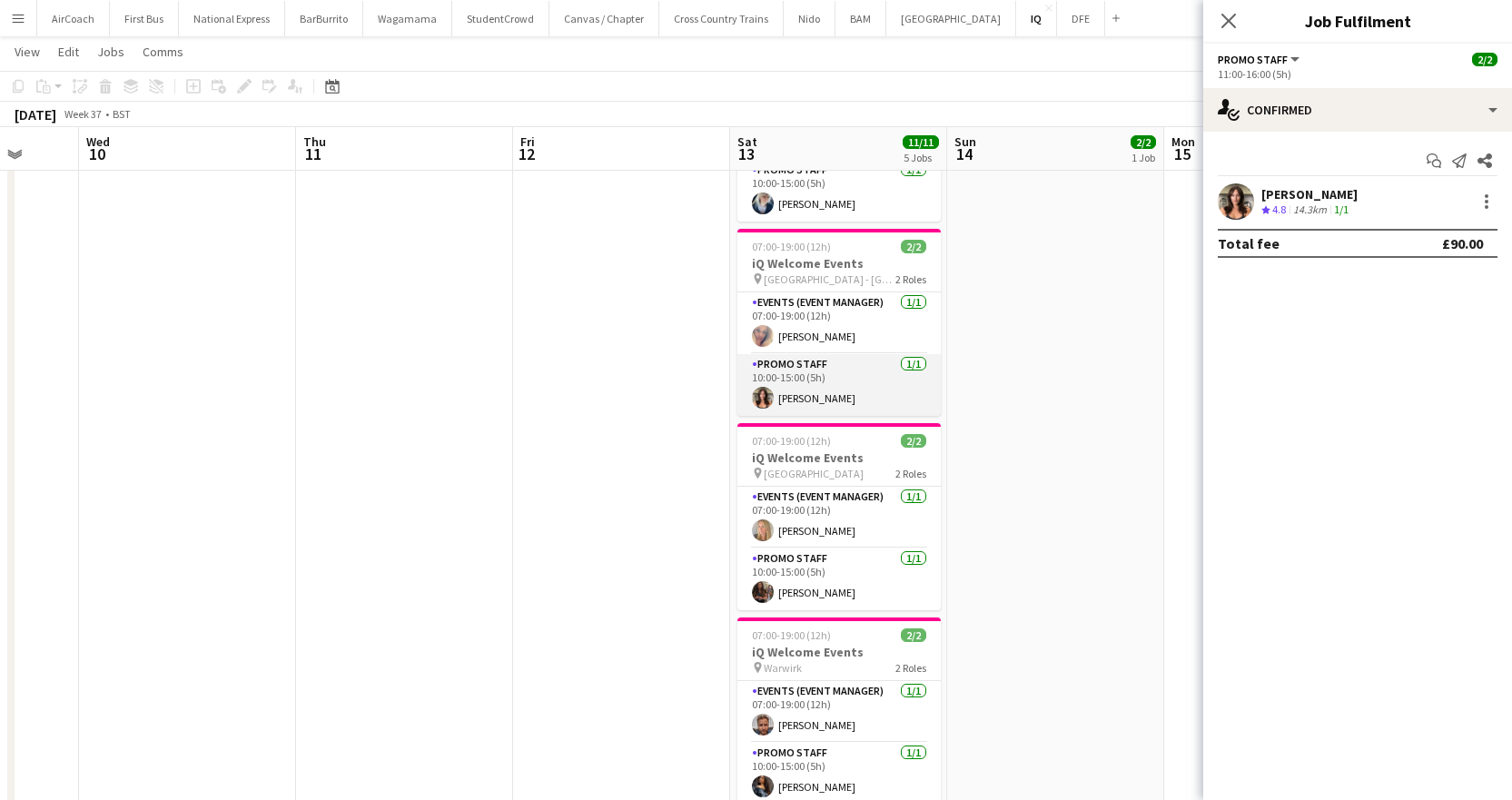
click at [802, 396] on app-card-role "Promo Staff [DATE] 10:00-15:00 (5h) [PERSON_NAME]" at bounding box center [839, 385] width 203 height 62
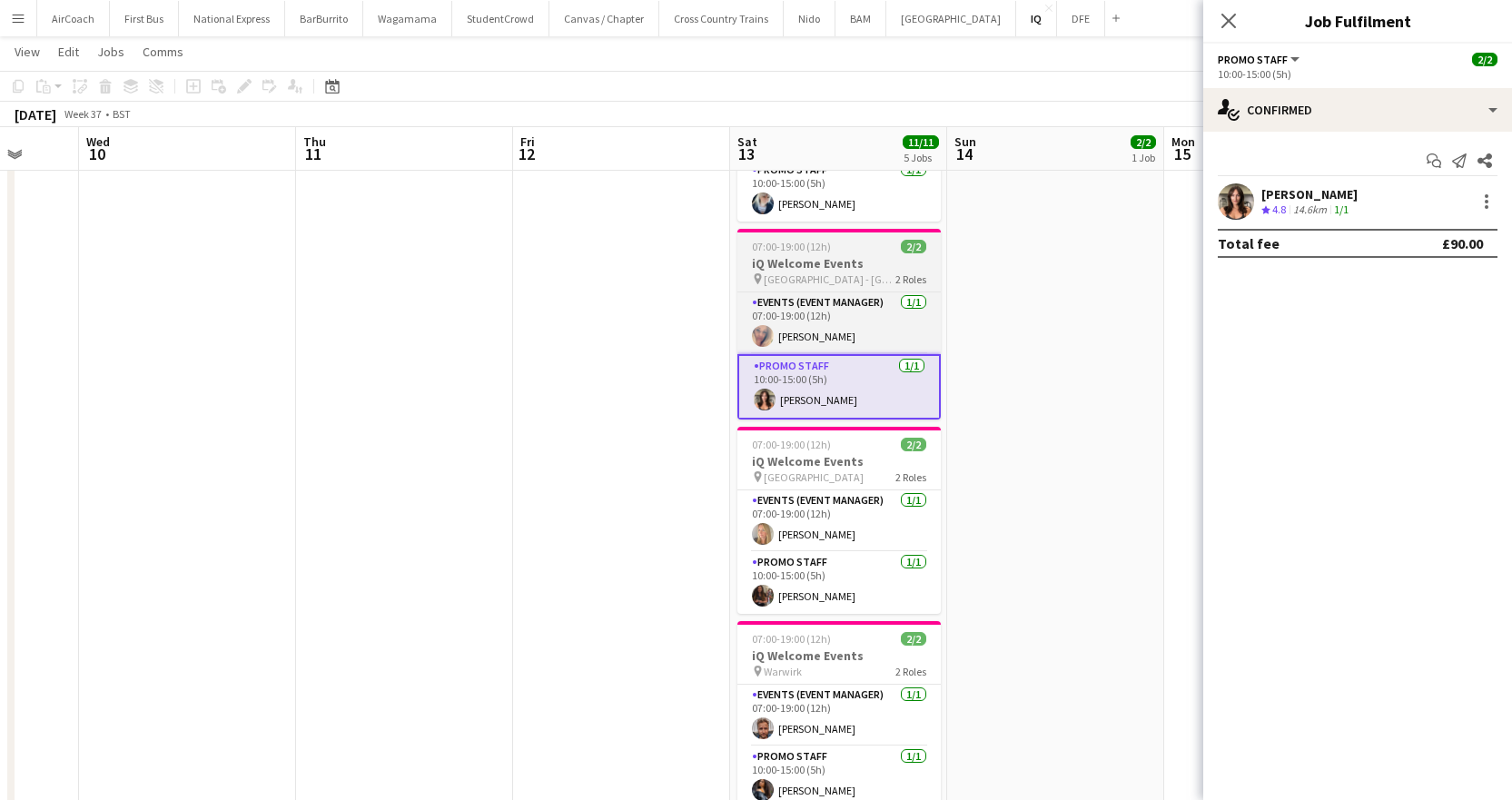
click at [830, 264] on h3 "iQ Welcome Events" at bounding box center [839, 262] width 203 height 16
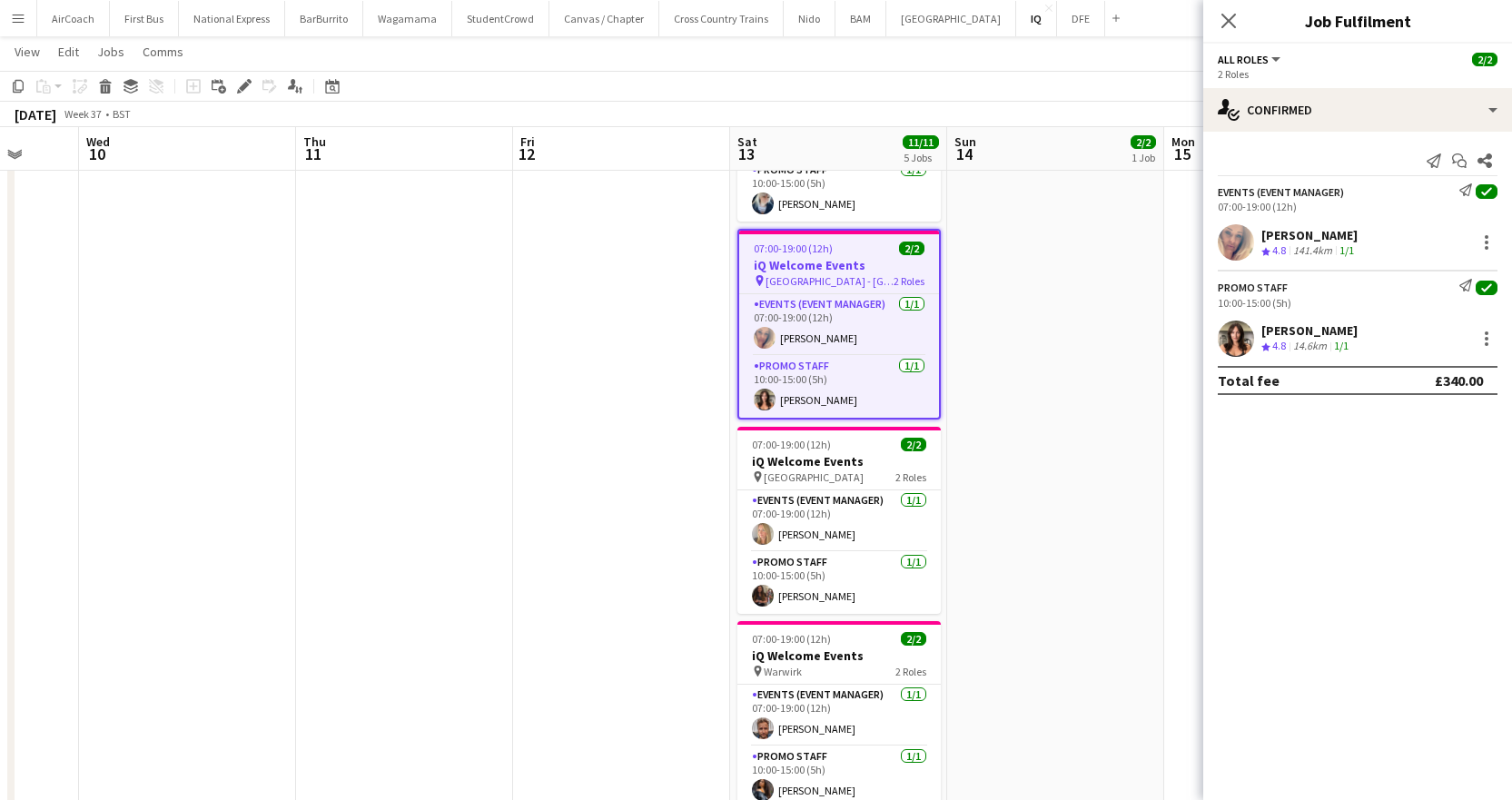
click at [835, 266] on h3 "iQ Welcome Events" at bounding box center [839, 264] width 199 height 16
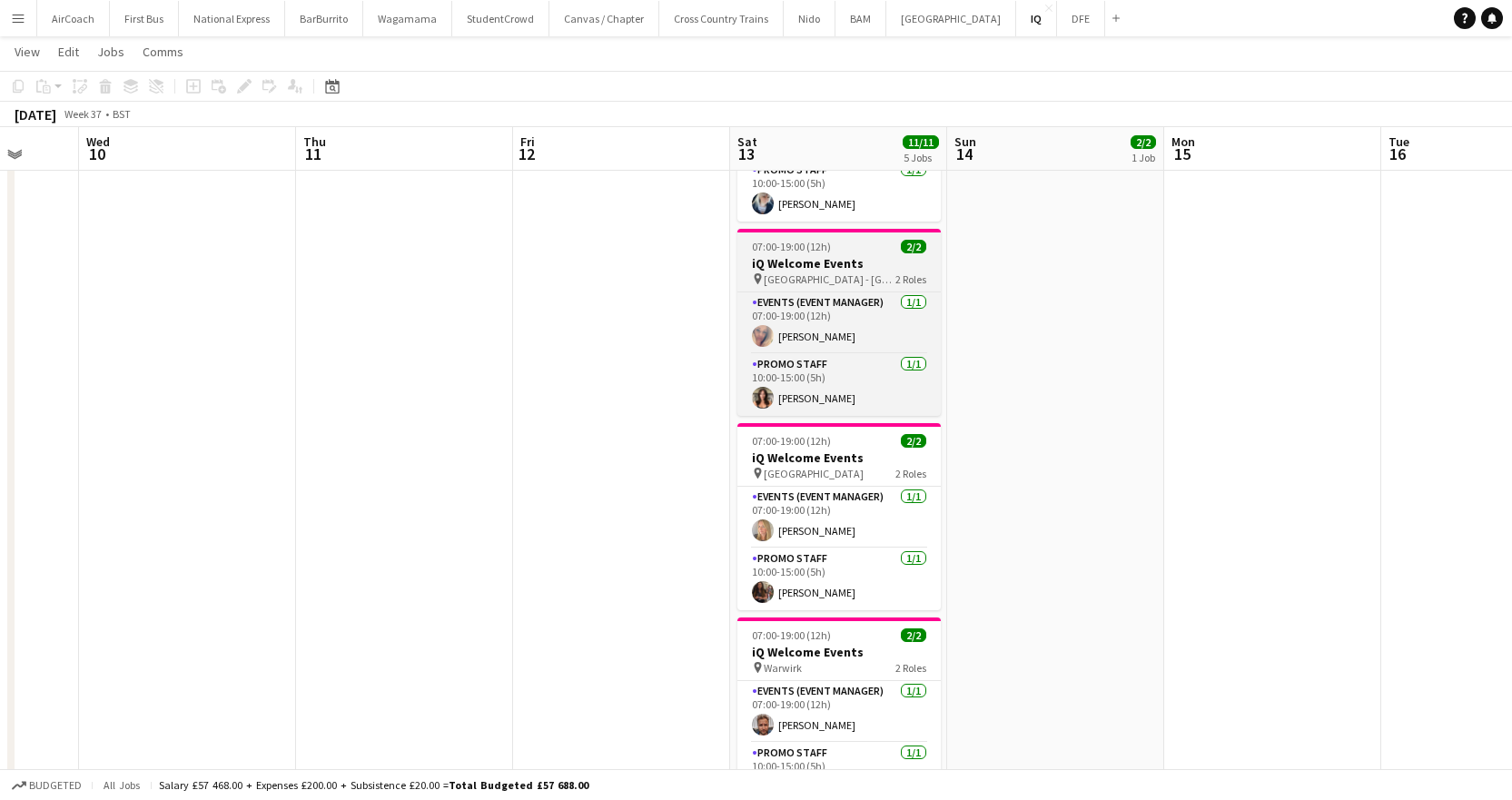
click at [787, 256] on h3 "iQ Welcome Events" at bounding box center [839, 262] width 203 height 16
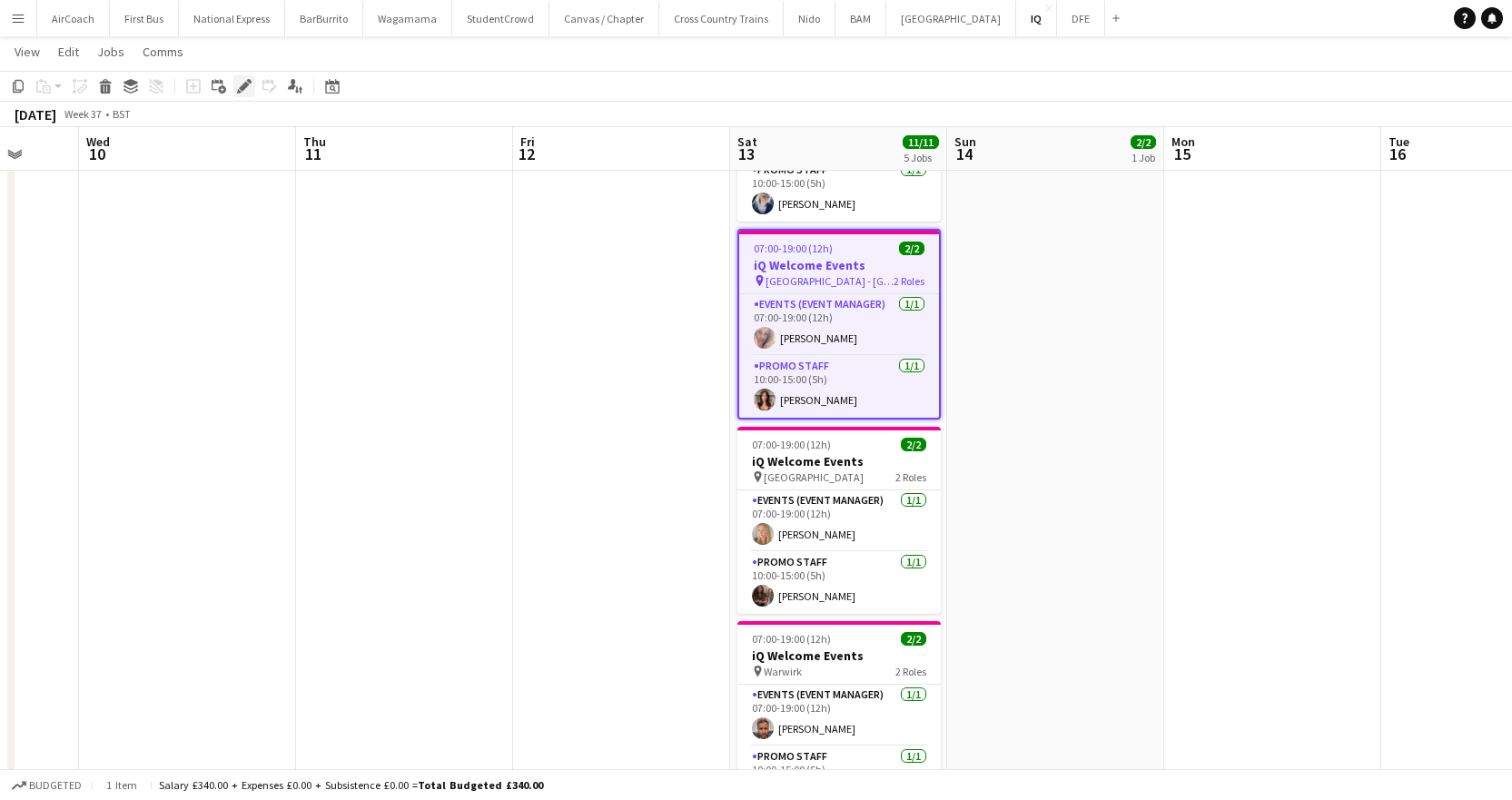
click at [235, 85] on div "Edit" at bounding box center [244, 86] width 22 height 22
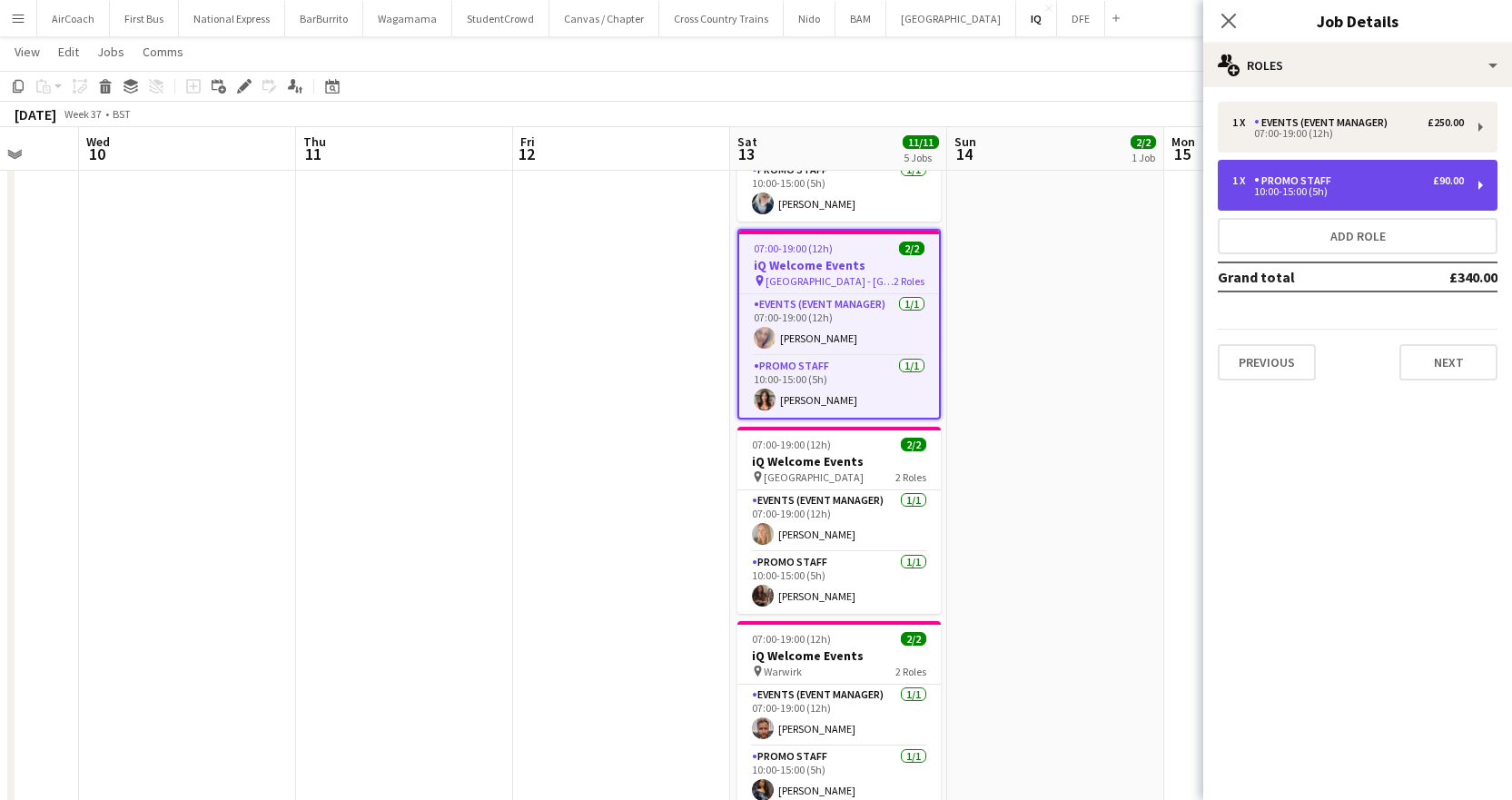
click at [1276, 180] on div "Promo Staff" at bounding box center [1297, 180] width 85 height 13
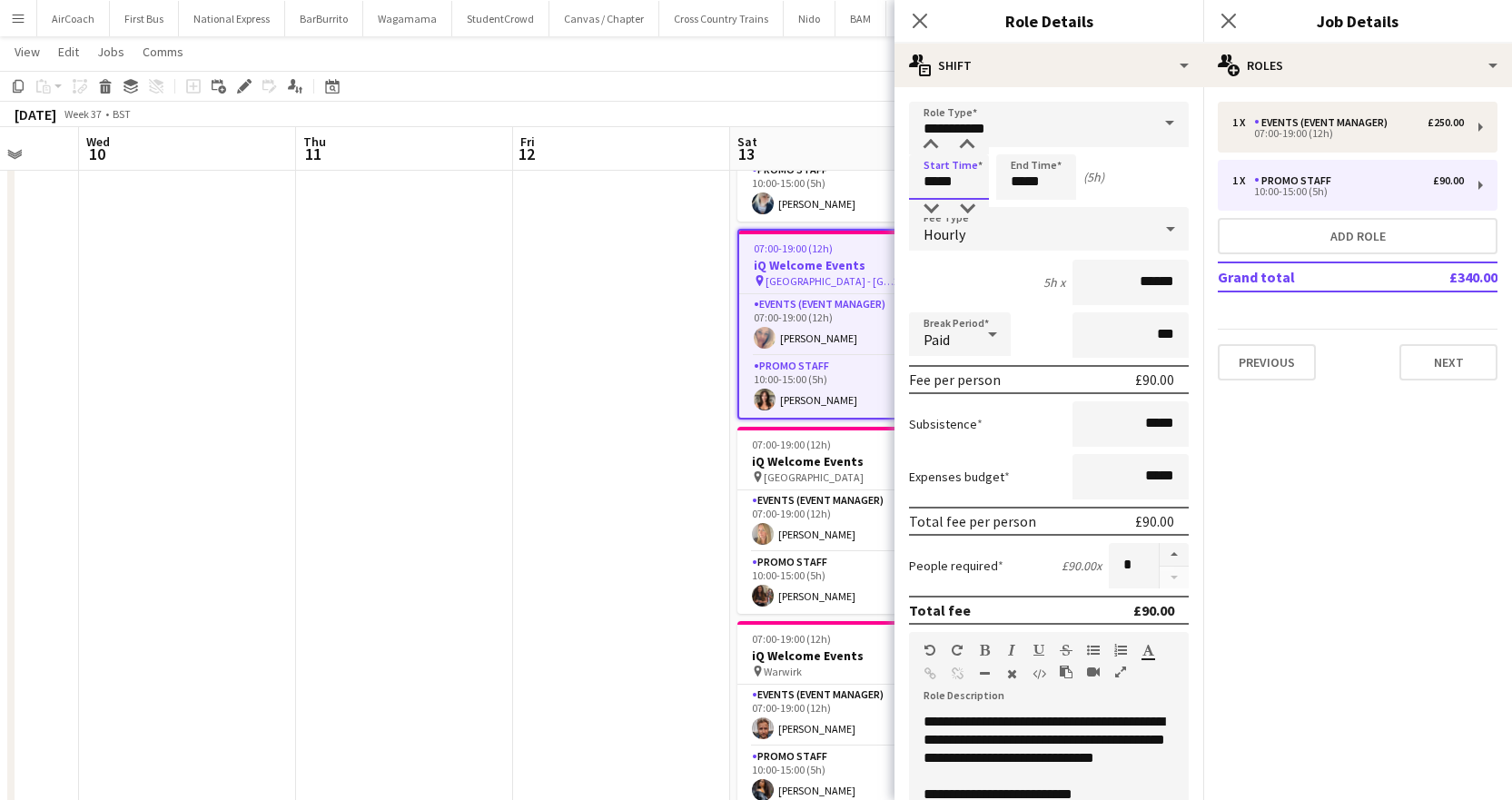
click at [979, 178] on input "*****" at bounding box center [949, 177] width 80 height 45
type input "*****"
click at [927, 140] on div at bounding box center [931, 145] width 37 height 18
click at [1005, 171] on input "*****" at bounding box center [1035, 177] width 80 height 45
type input "*****"
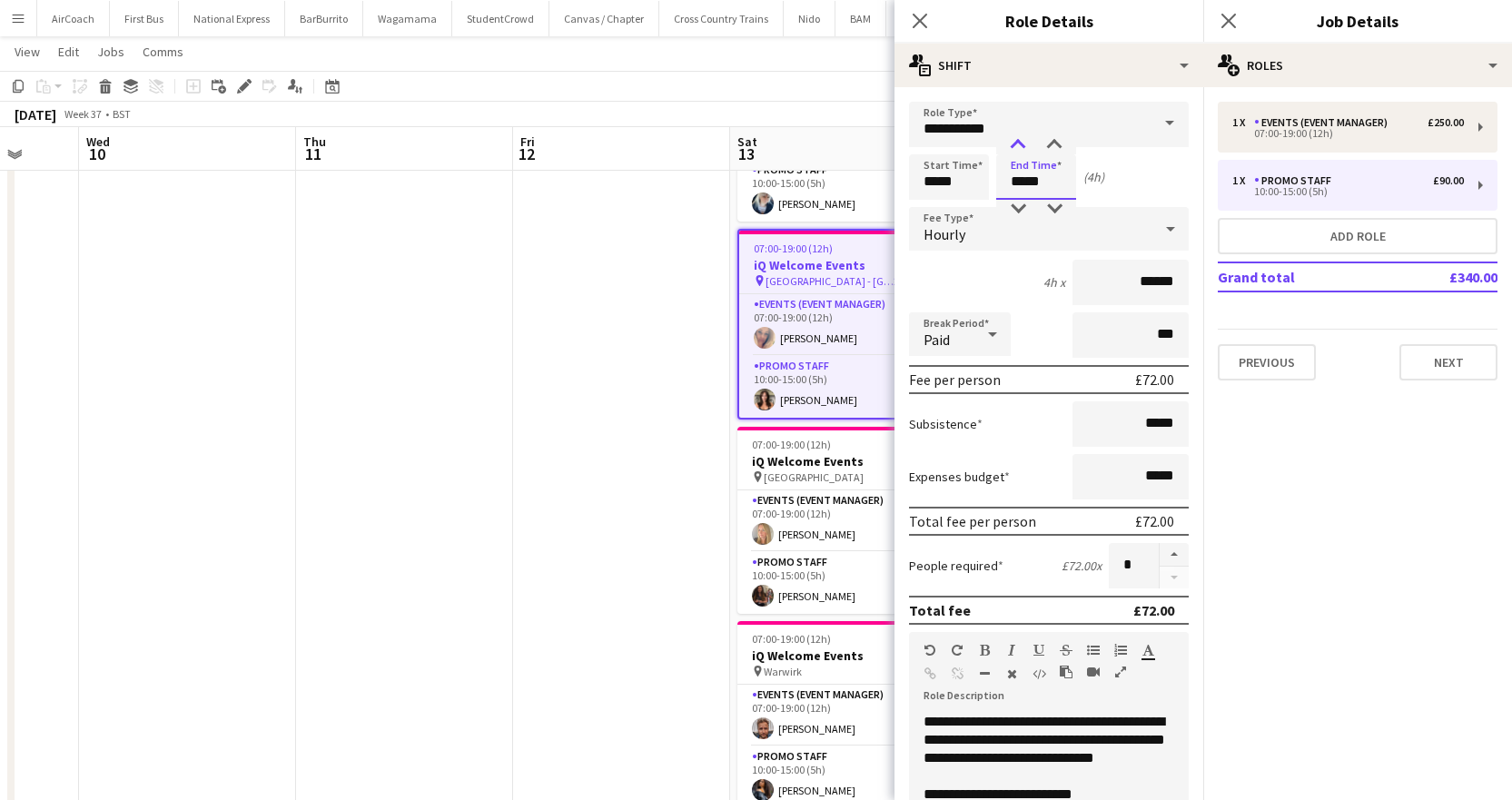
click at [1013, 146] on div at bounding box center [1017, 145] width 37 height 18
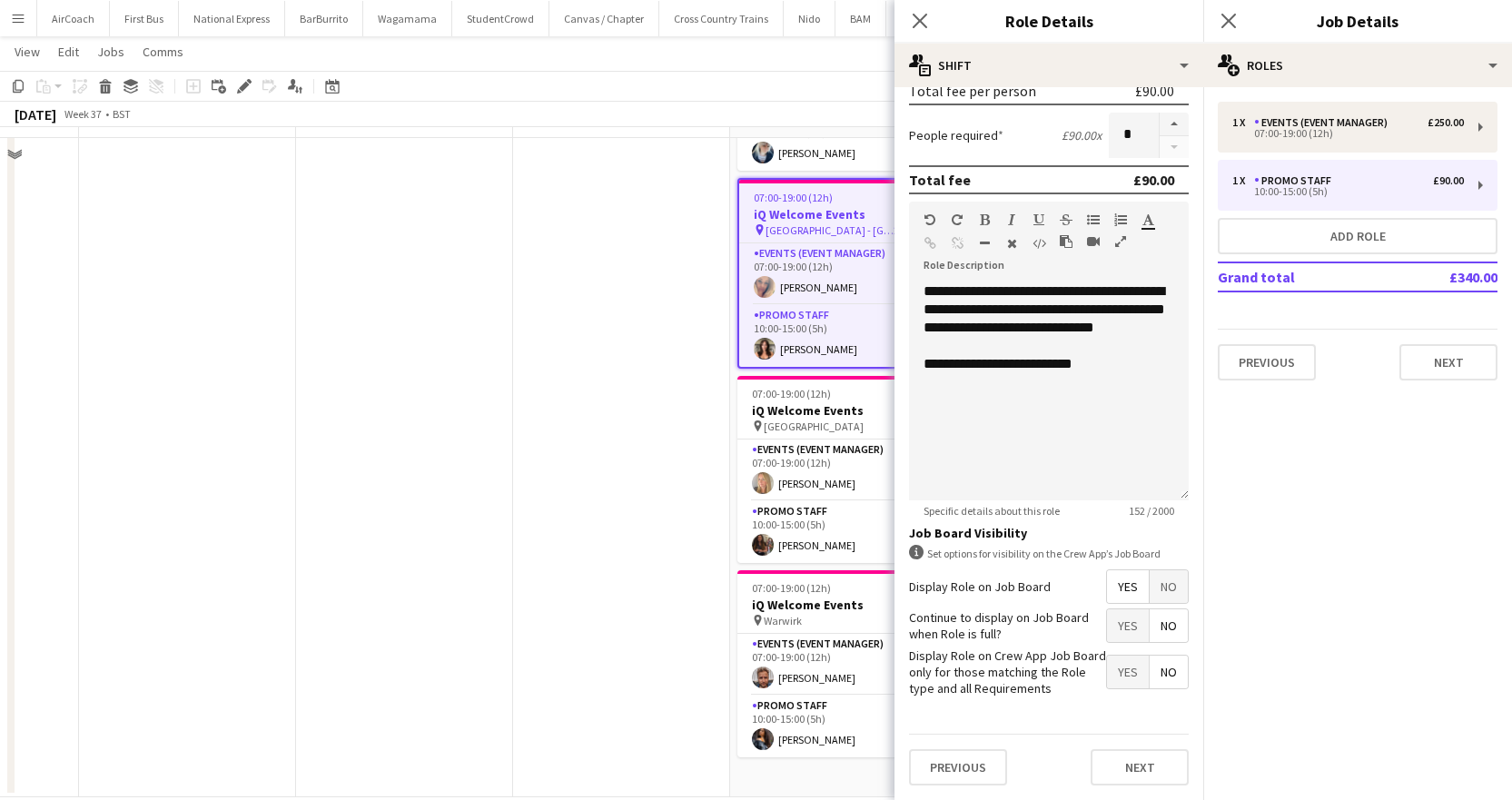
scroll to position [511, 0]
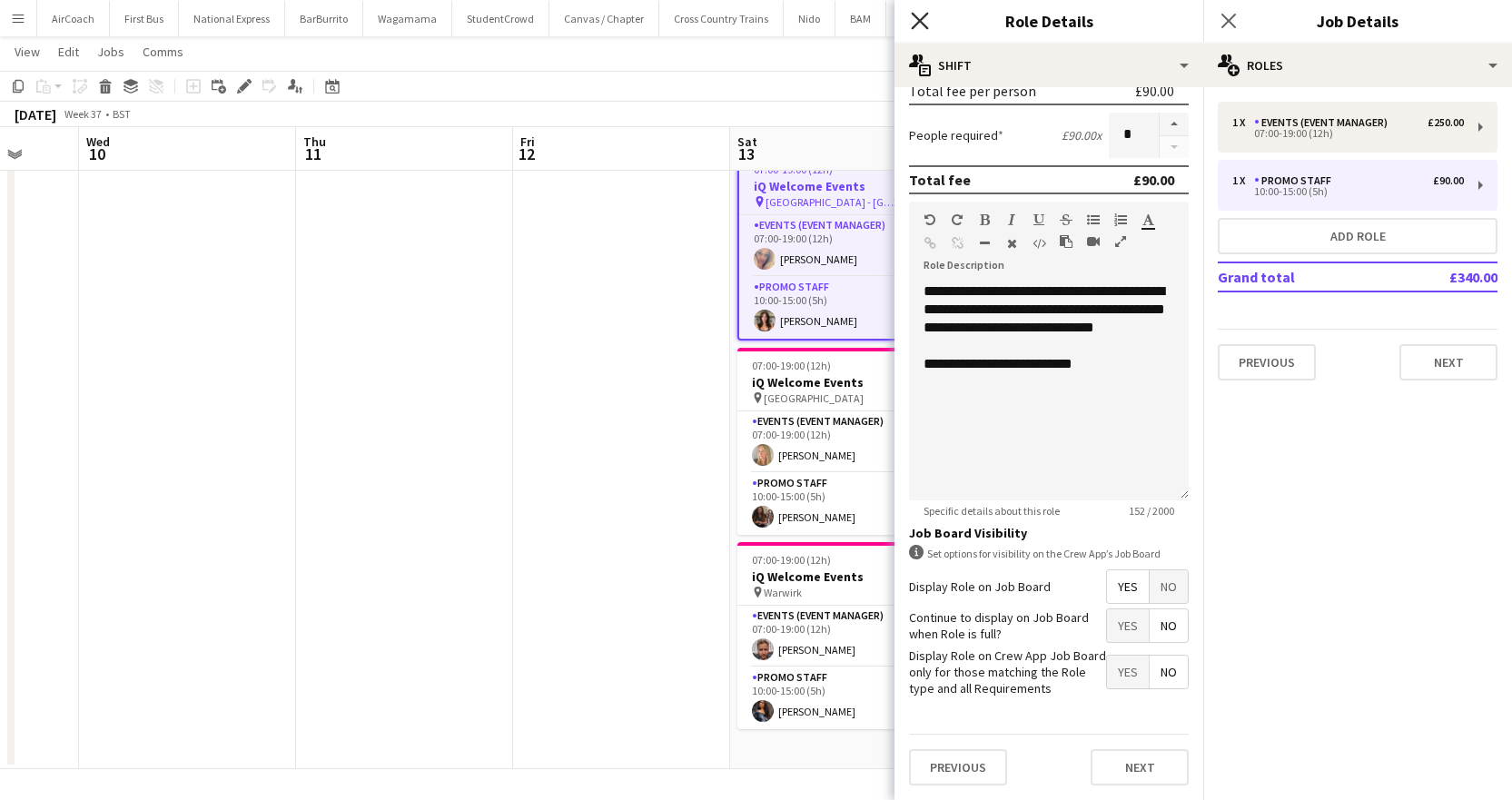
click at [925, 14] on icon at bounding box center [920, 21] width 17 height 17
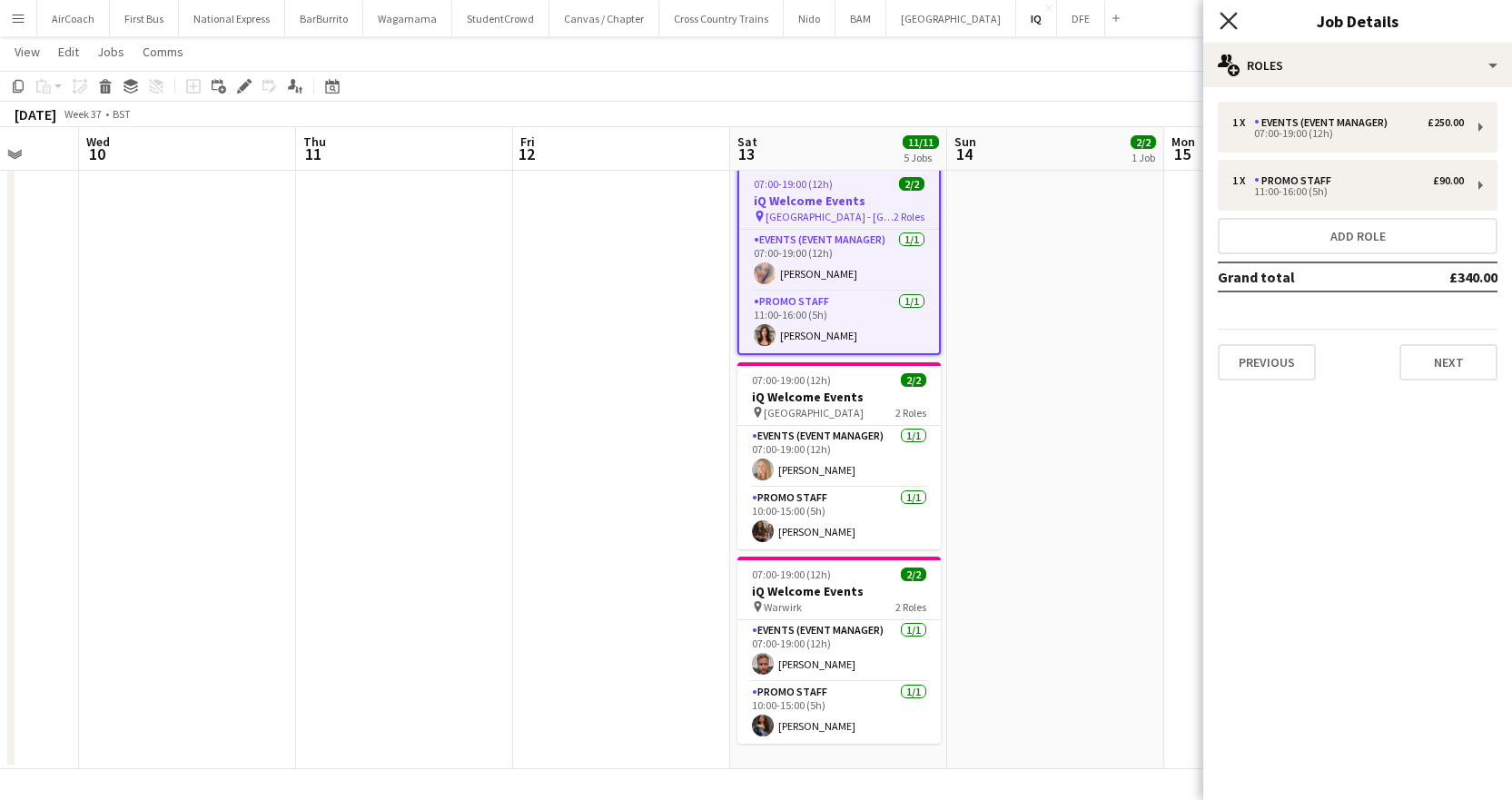
click at [1233, 20] on icon "Close pop-in" at bounding box center [1228, 21] width 17 height 17
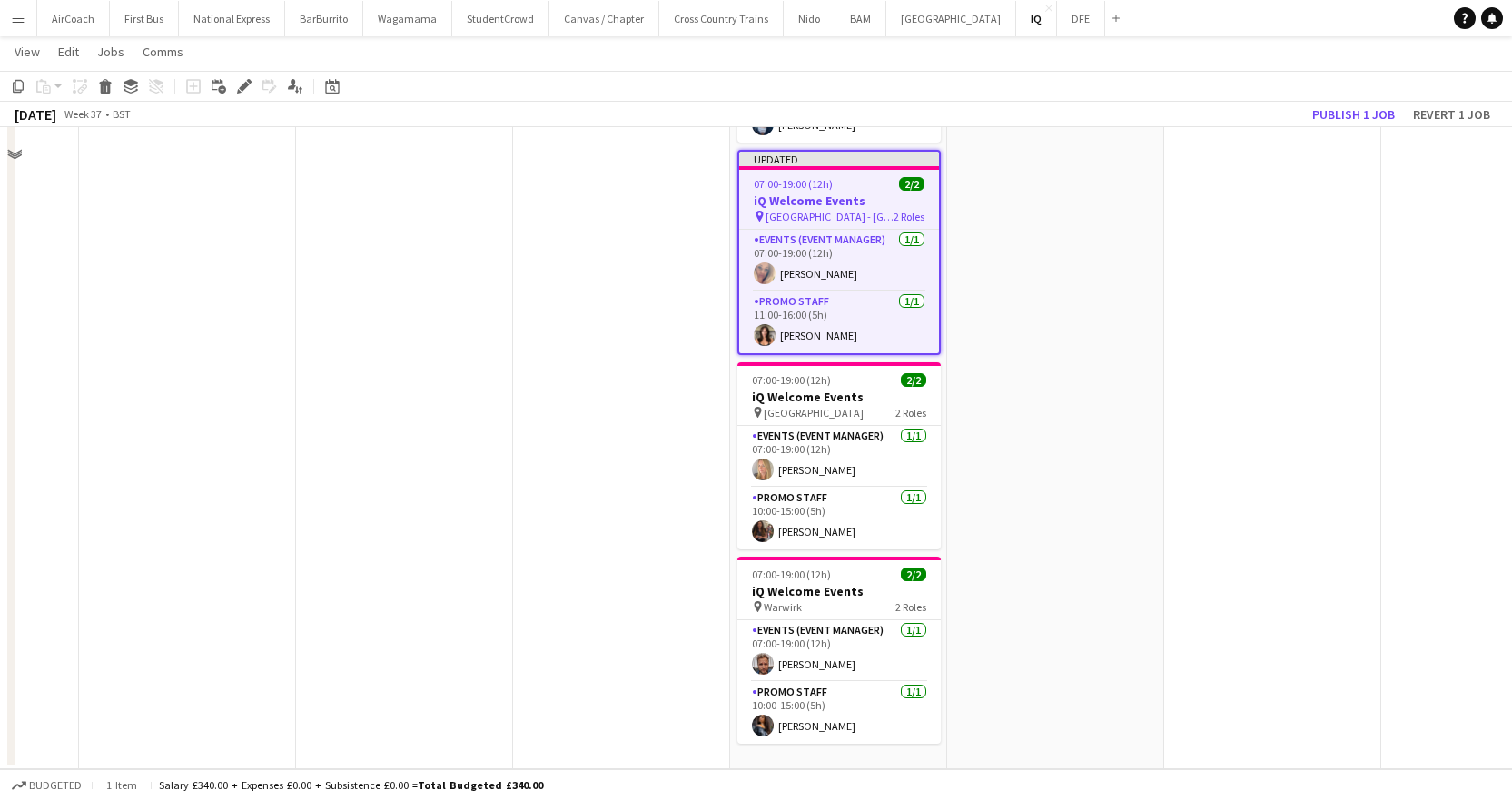
scroll to position [330, 0]
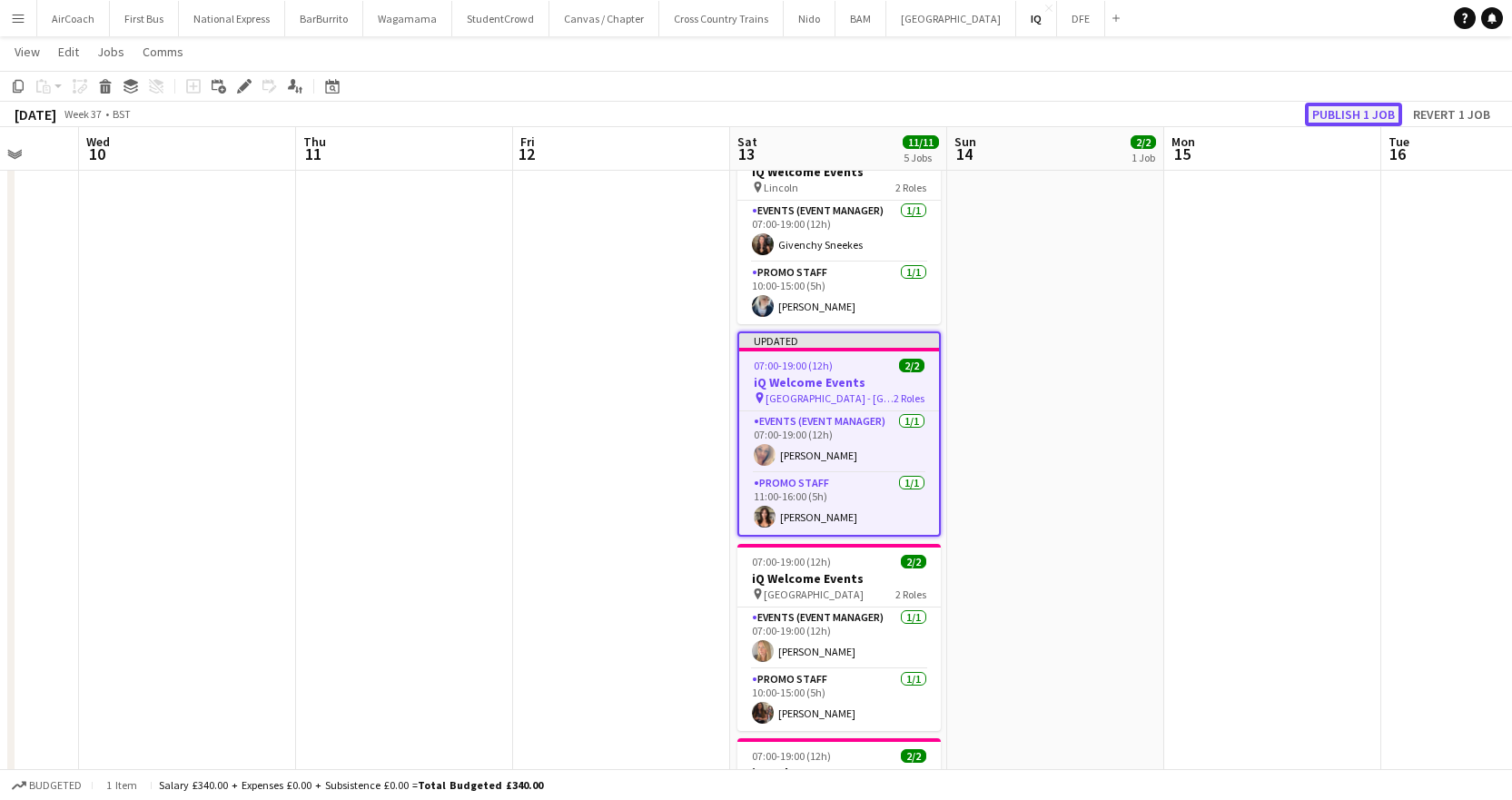
click at [1347, 115] on button "Publish 1 job" at bounding box center [1353, 114] width 97 height 24
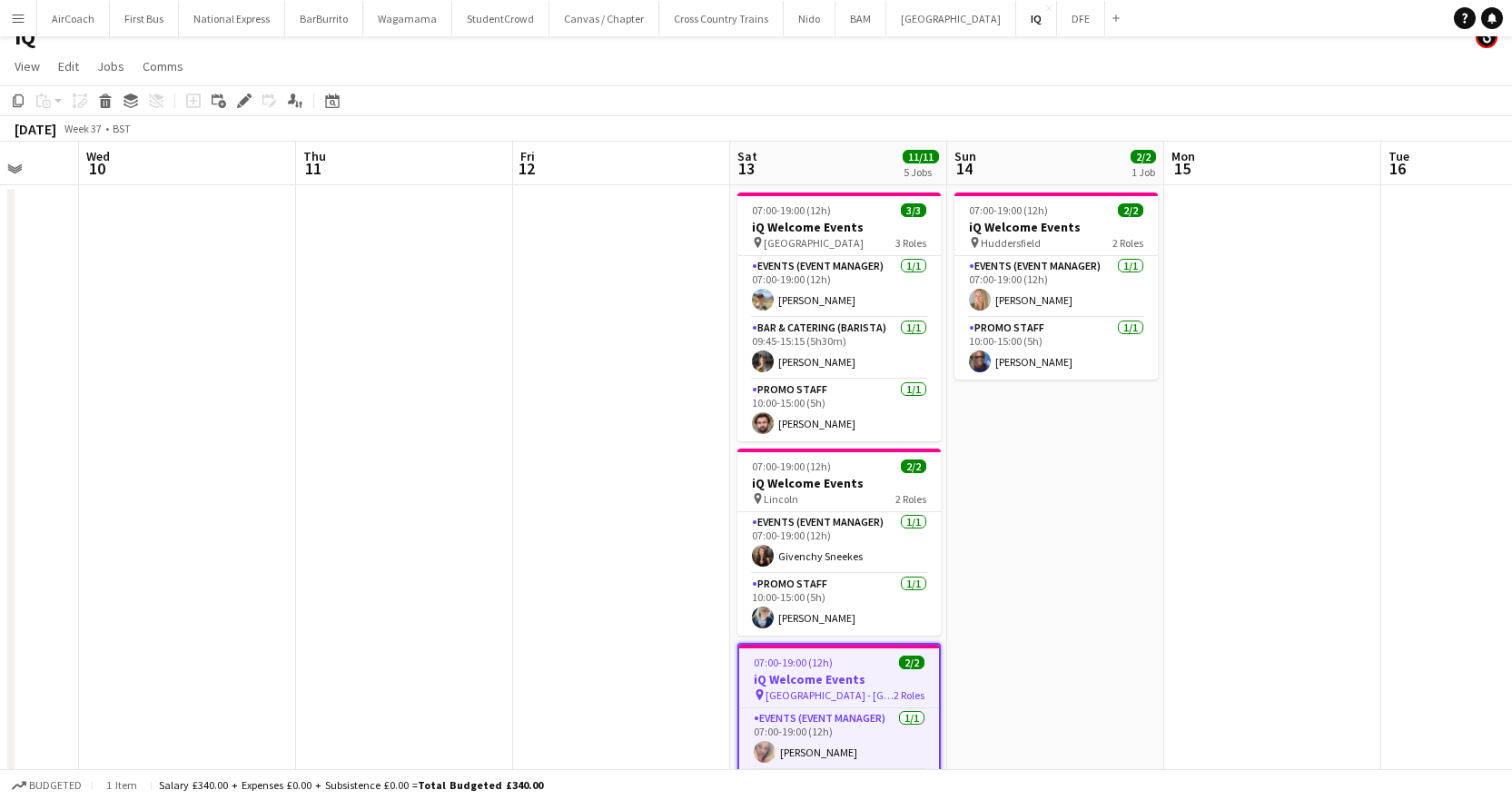
scroll to position [0, 0]
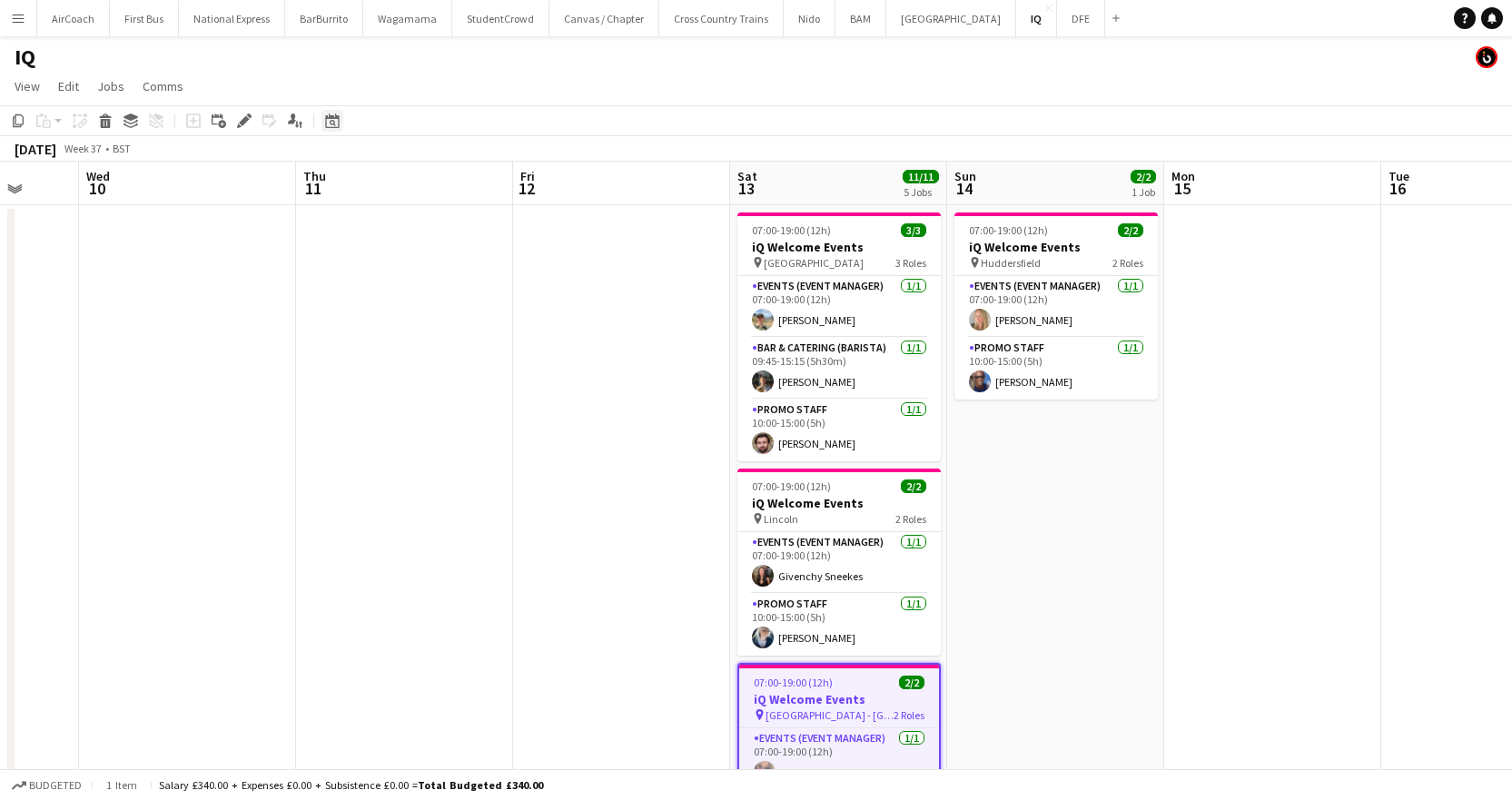
click at [326, 111] on div "Date picker" at bounding box center [332, 120] width 22 height 22
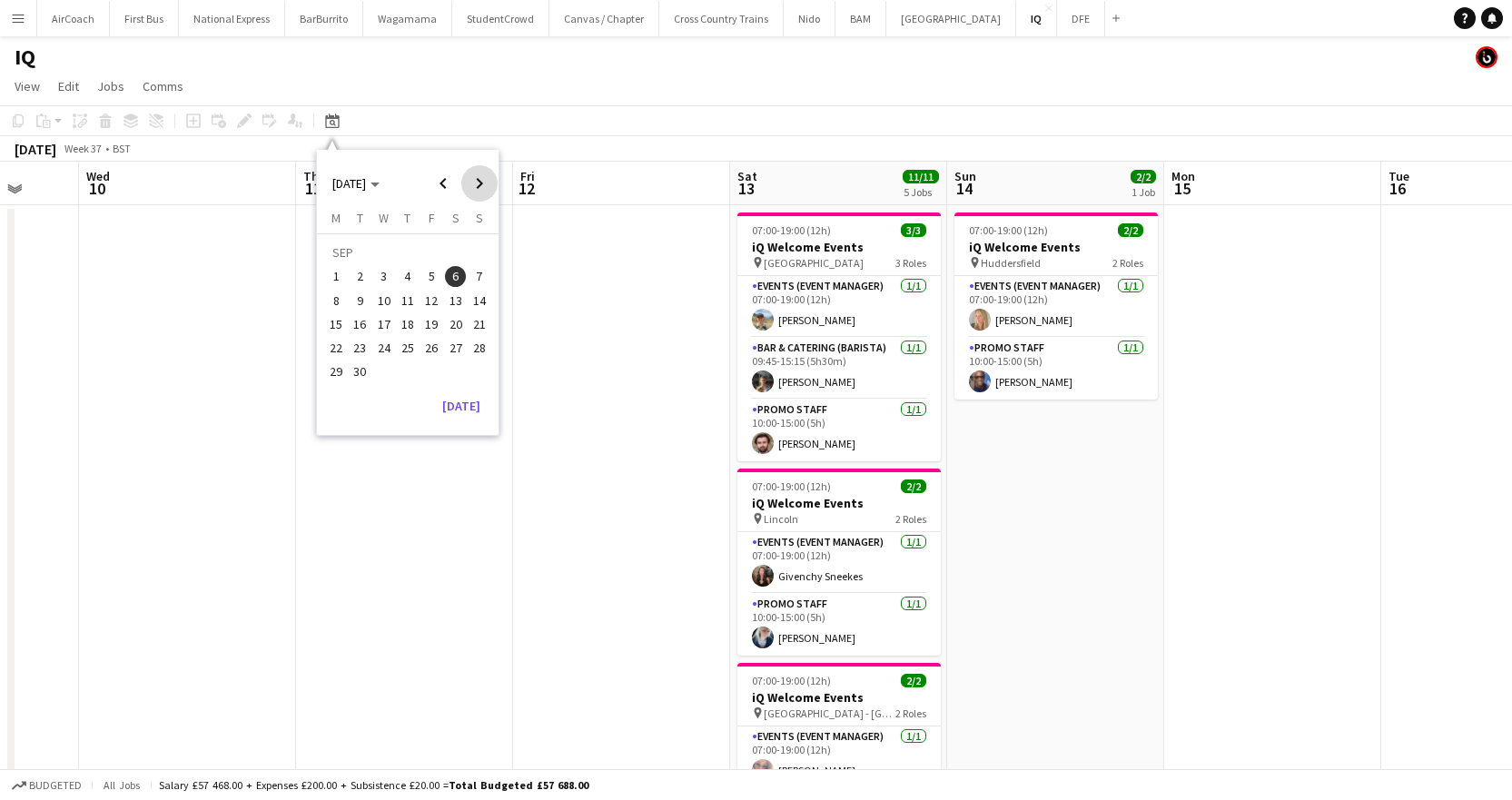
click at [470, 191] on span "Next month" at bounding box center [480, 183] width 37 height 37
click at [449, 180] on span "Previous month" at bounding box center [443, 183] width 37 height 37
click at [365, 346] on span "23" at bounding box center [360, 347] width 22 height 22
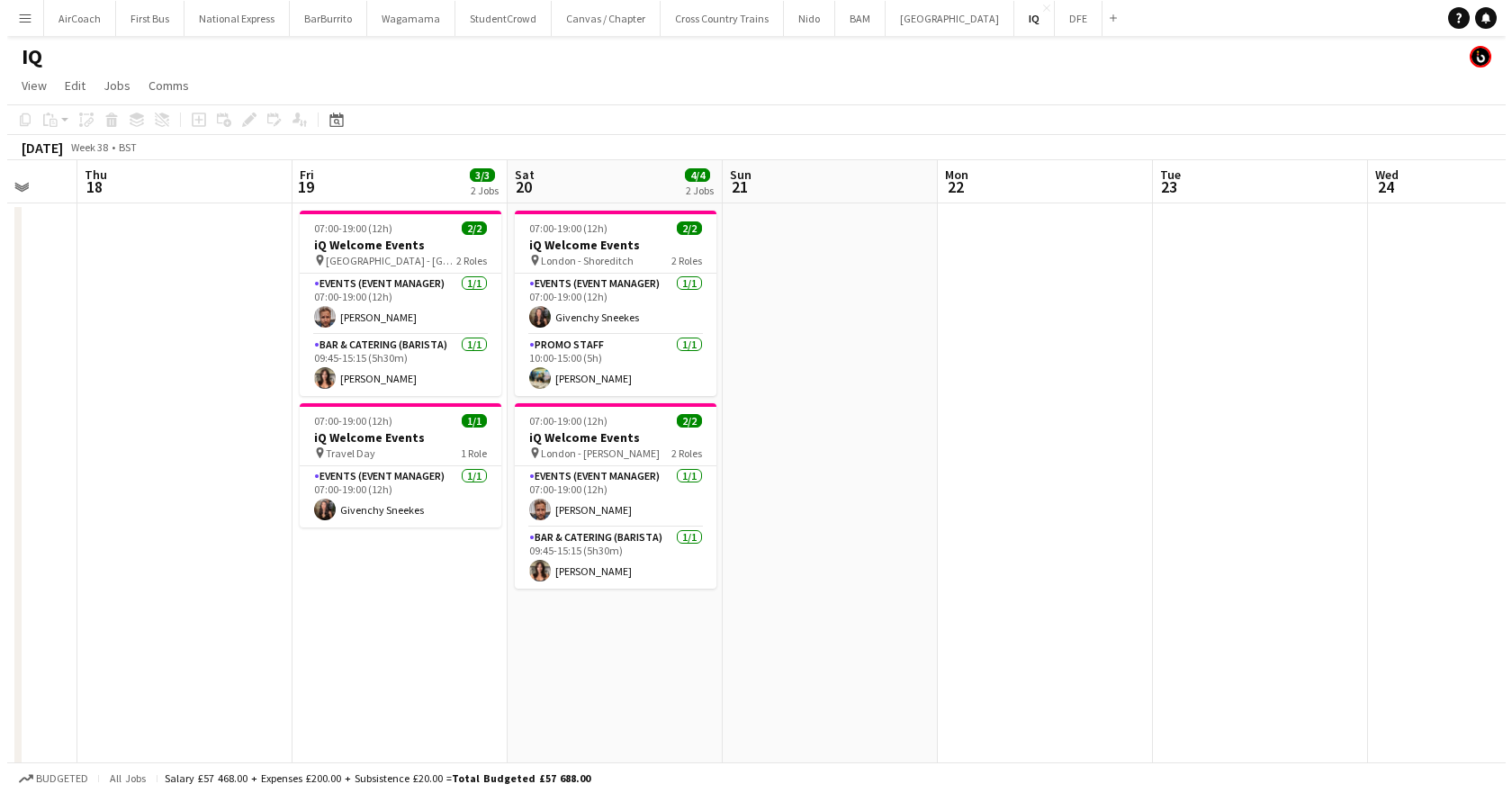
scroll to position [0, 395]
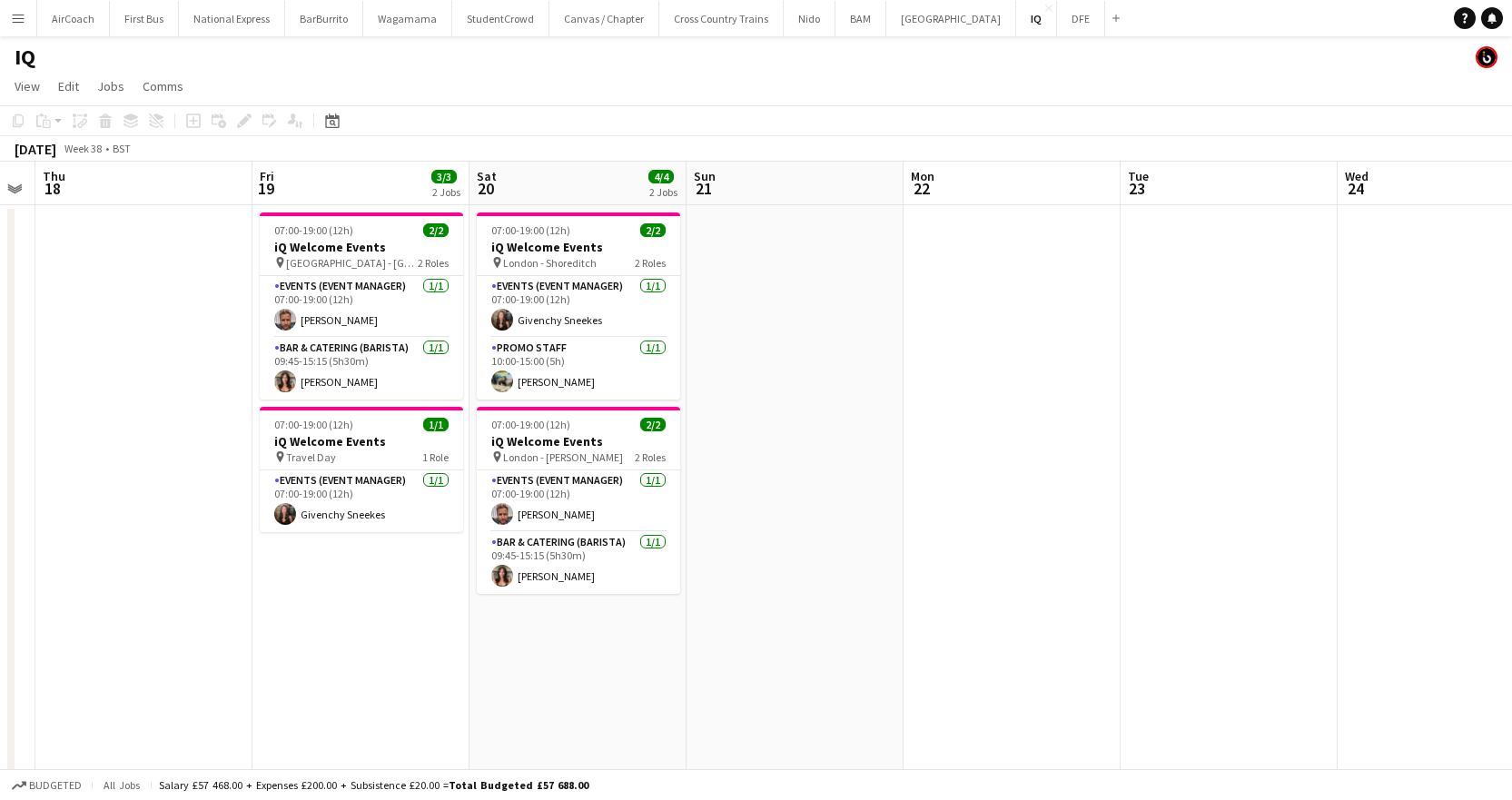
drag, startPoint x: 391, startPoint y: 199, endPoint x: 1051, endPoint y: 201, distance: 660.0
click at [1051, 201] on app-calendar-viewport "Tue 16 Wed 17 Thu 18 Fri 19 3/3 2 Jobs Sat 20 4/4 2 Jobs Sun 21 Mon 22 Tue 23 W…" at bounding box center [756, 722] width 1512 height 1121
click at [887, 21] on button "[GEOGRAPHIC_DATA]" at bounding box center [952, 19] width 130 height 36
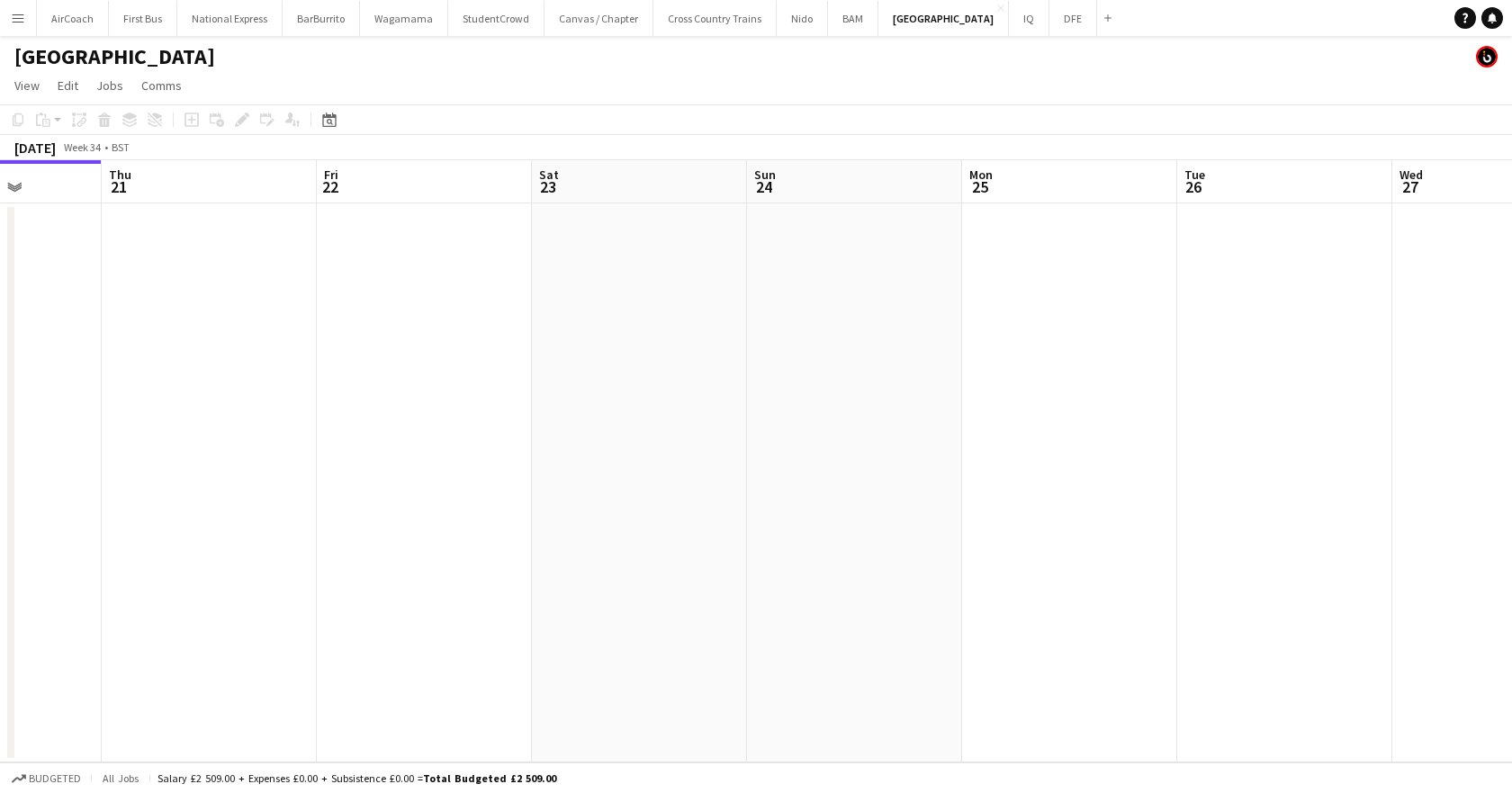
scroll to position [0, 576]
drag, startPoint x: 647, startPoint y: 228, endPoint x: 535, endPoint y: 242, distance: 112.9
click at [535, 242] on app-calendar-viewport "Mon 18 Tue 19 Wed 20 Thu 21 Fri 22 Sat 23 Sun 24 Mon 25 Tue 26 Wed 27 Thu 28 Fr…" at bounding box center [756, 461] width 1512 height 602
click at [335, 117] on icon at bounding box center [329, 119] width 13 height 14
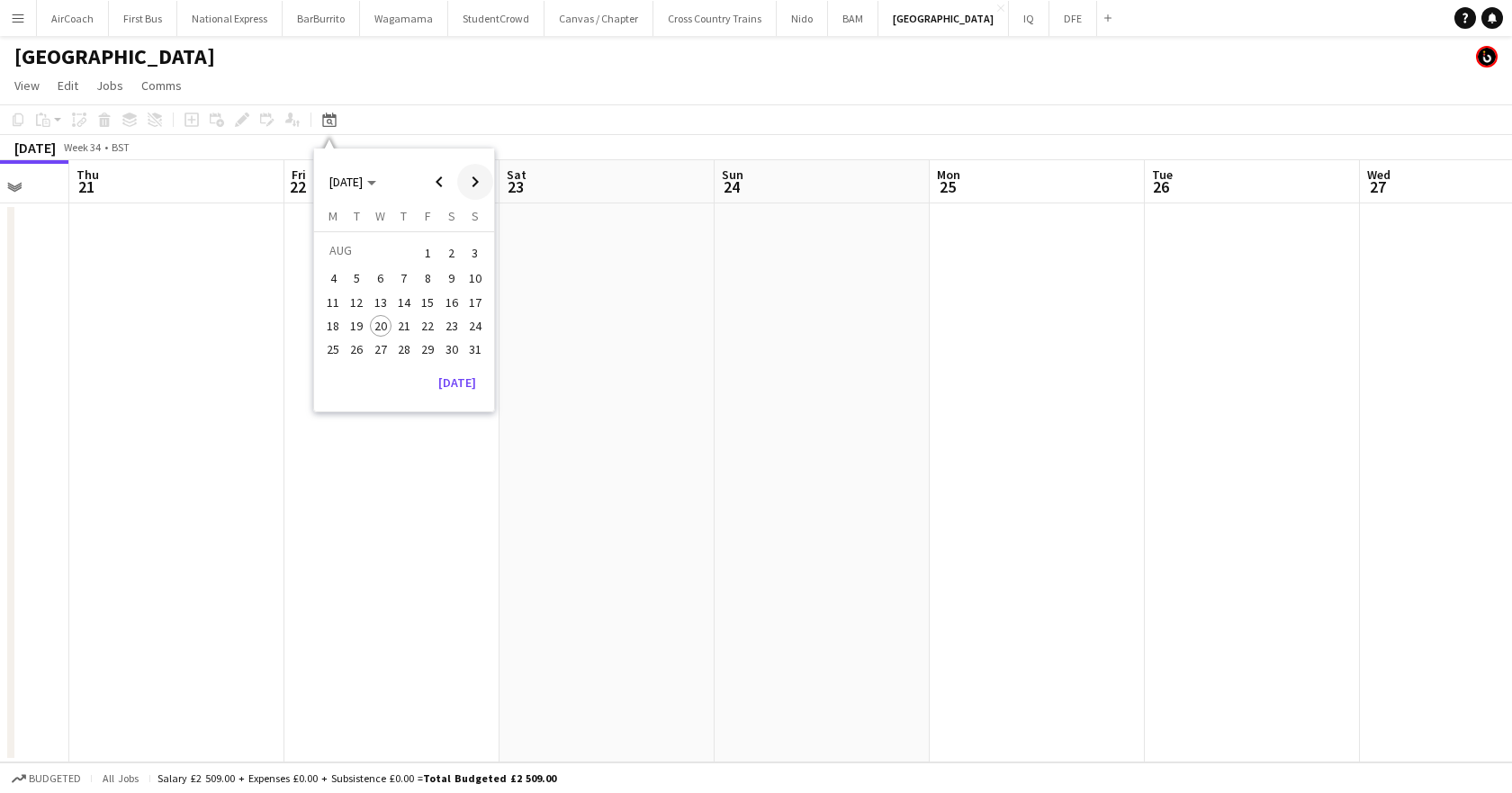
click at [472, 185] on span "Next month" at bounding box center [475, 182] width 36 height 36
click at [367, 347] on button "23" at bounding box center [356, 344] width 23 height 23
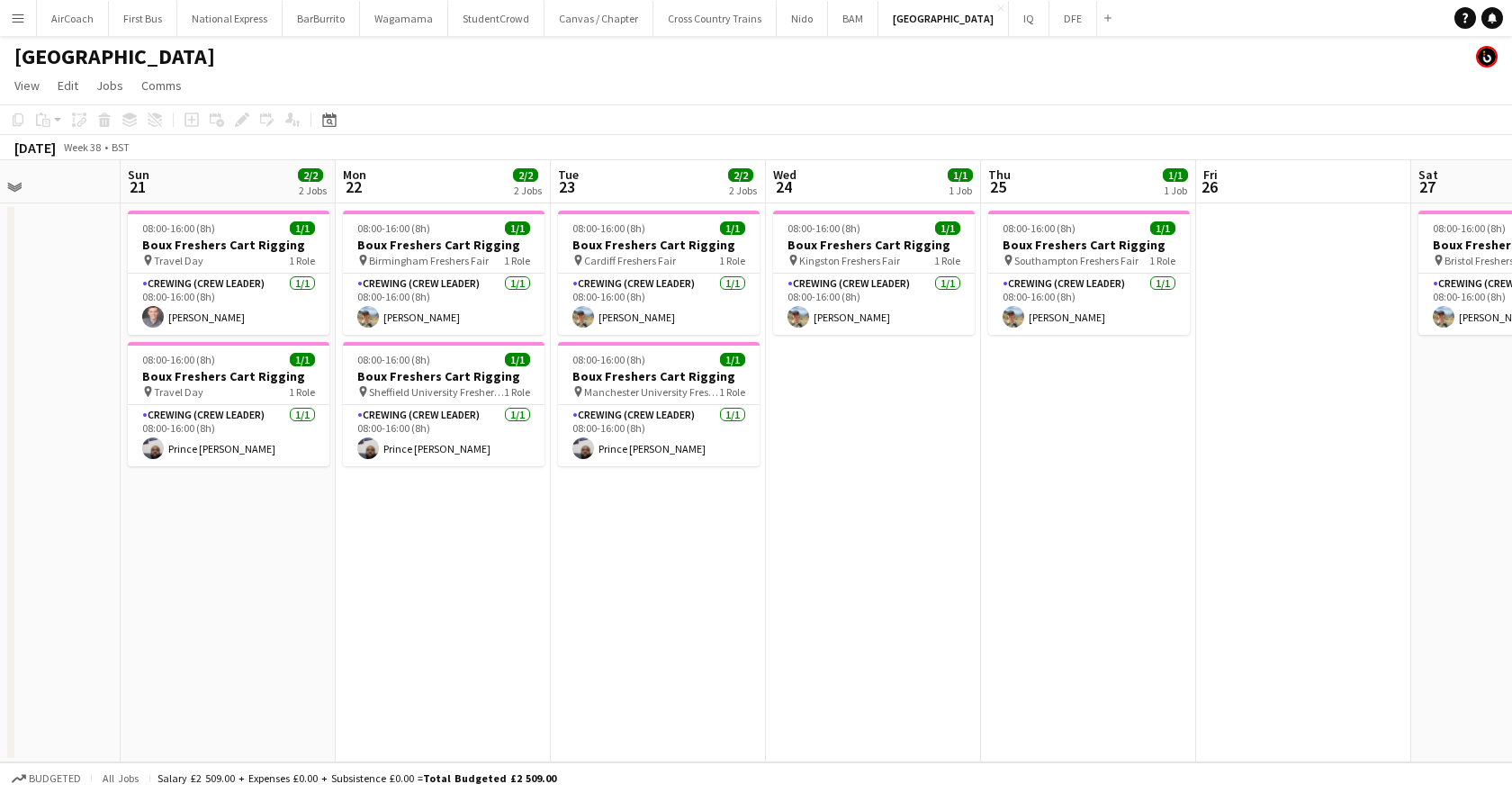
scroll to position [0, 493]
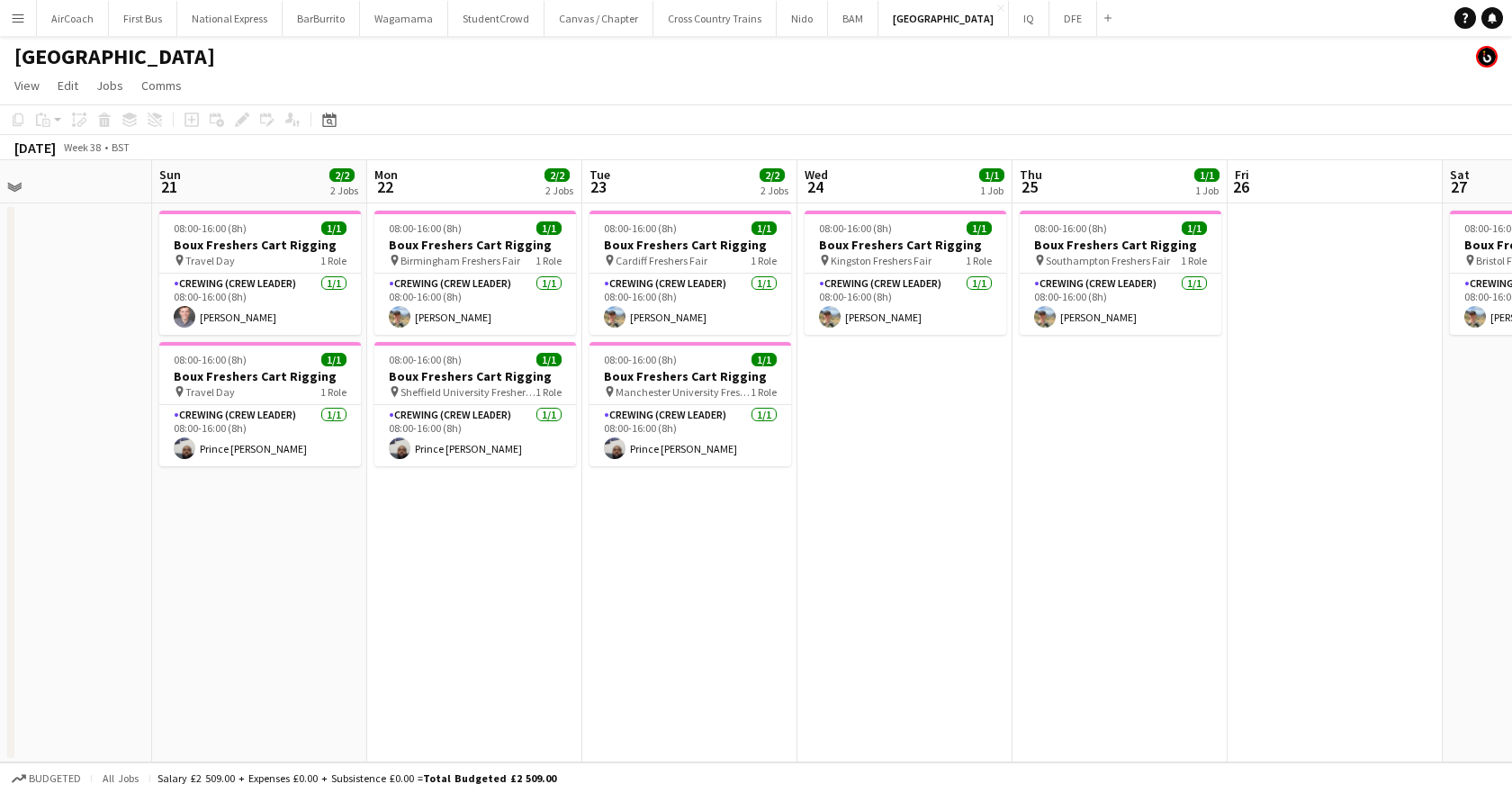
drag, startPoint x: 313, startPoint y: 183, endPoint x: 439, endPoint y: 191, distance: 126.3
click at [439, 191] on app-calendar-viewport "Thu 18 1/1 1 Job Fri 19 2/2 2 Jobs Sat 20 Sun 21 2/2 2 Jobs Mon 22 2/2 2 Jobs T…" at bounding box center [756, 461] width 1512 height 602
